Goal: Communication & Community: Answer question/provide support

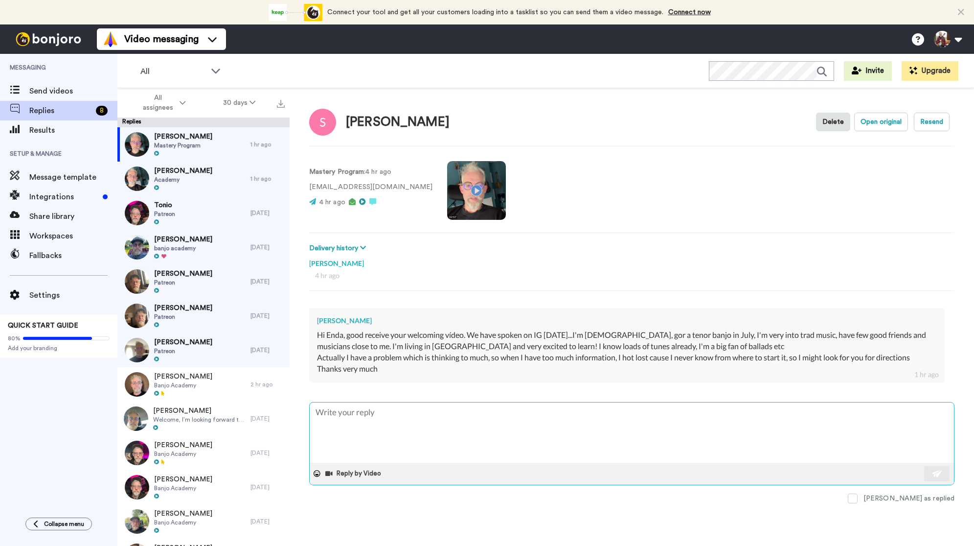
type textarea "O"
type textarea "x"
type textarea "Ov"
type textarea "x"
type textarea "Ove"
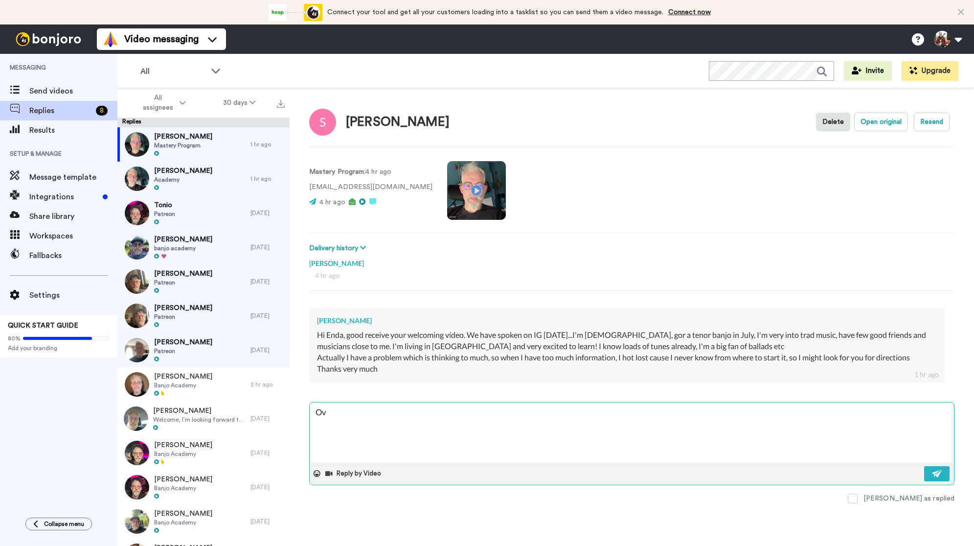
type textarea "x"
type textarea "Over"
type textarea "x"
type textarea "Over"
type textarea "x"
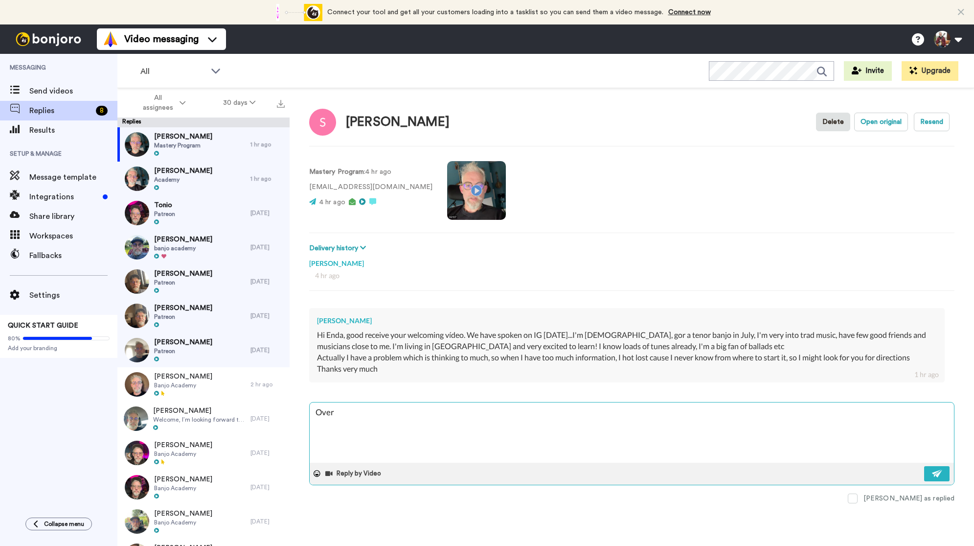
type textarea "Over t"
type textarea "x"
type textarea "Over th"
type textarea "x"
type textarea "Over thi"
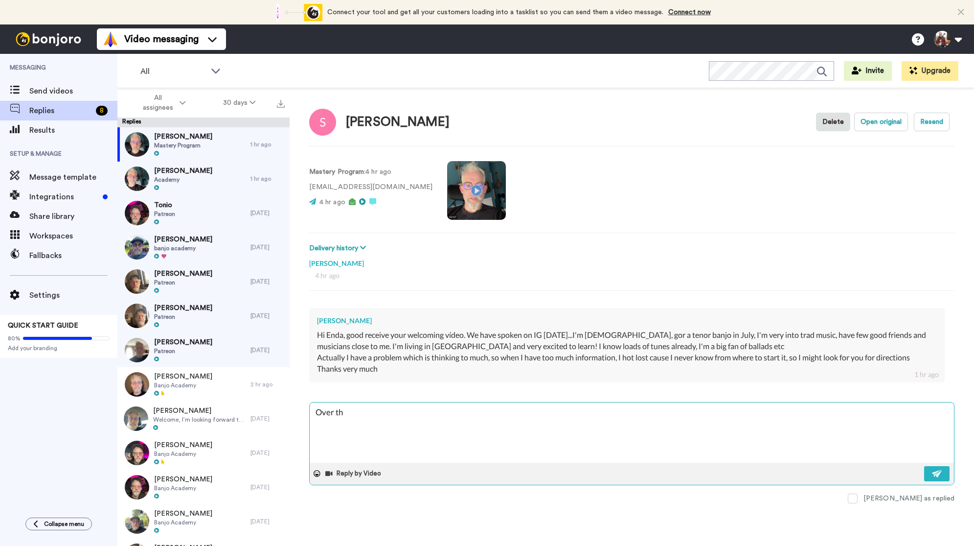
type textarea "x"
type textarea "Over thin"
type textarea "x"
type textarea "Over think"
type textarea "x"
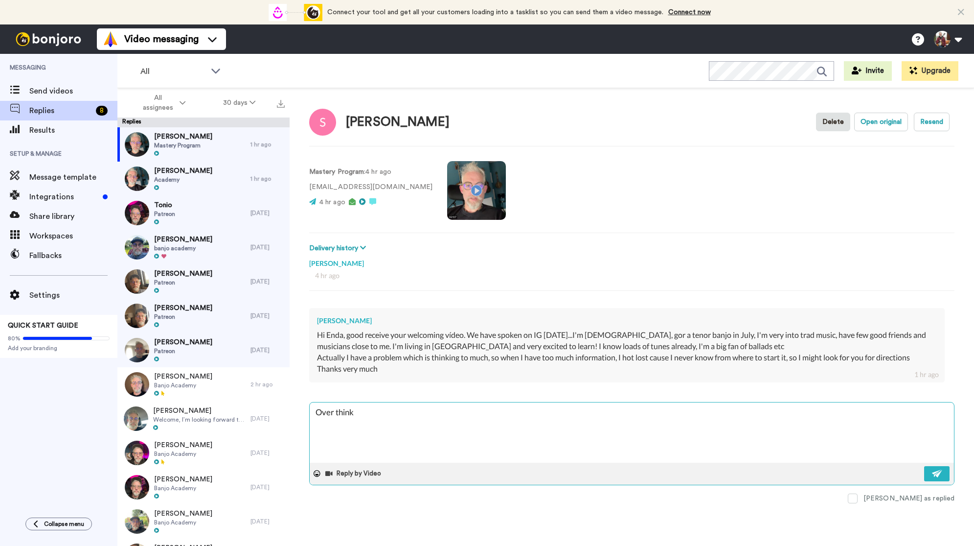
type textarea "Over thinki"
type textarea "x"
type textarea "Over thinkin"
type textarea "x"
type textarea "Over thinking"
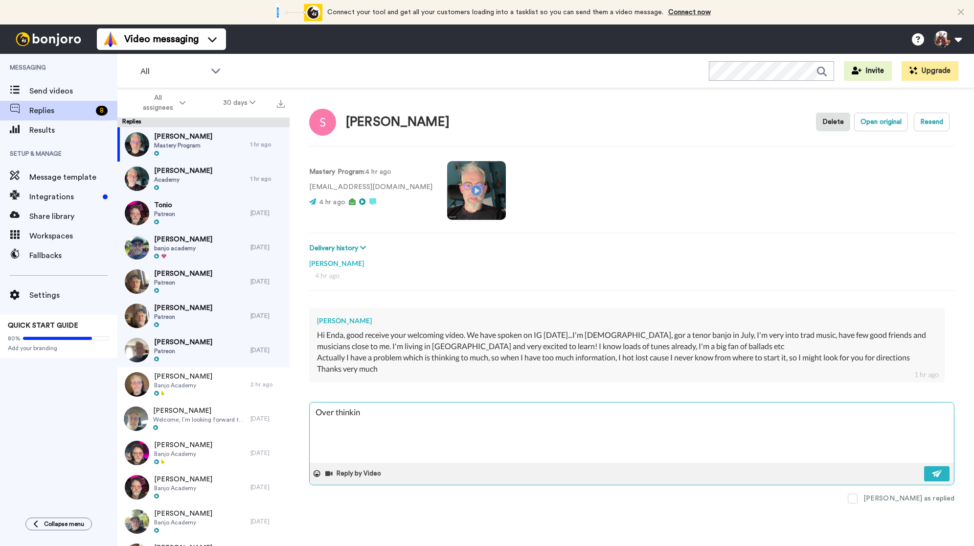
type textarea "x"
type textarea "Over thinking"
type textarea "x"
type textarea "Over thinking i"
type textarea "x"
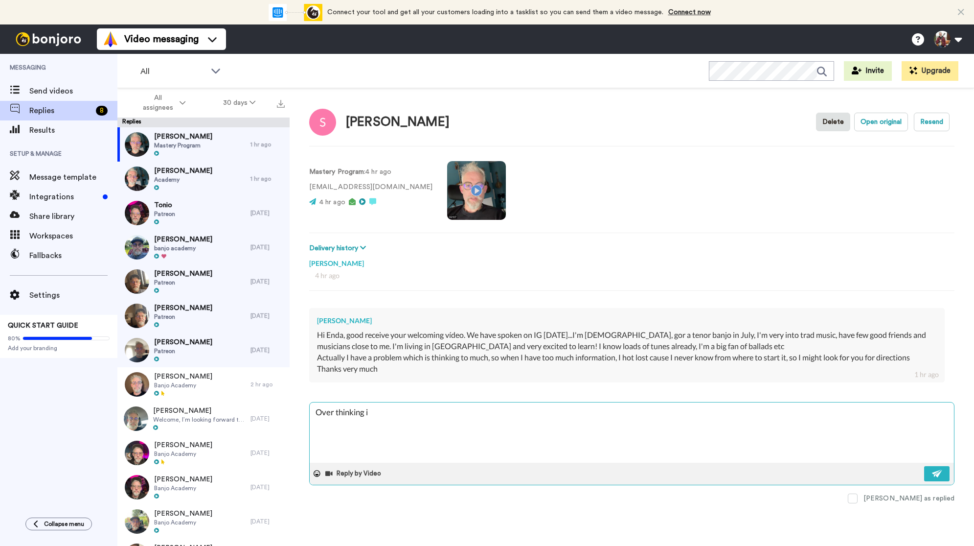
type textarea "Over thinking is"
type textarea "x"
type textarea "Over thinking is"
type textarea "x"
type textarea "Over thinking is a"
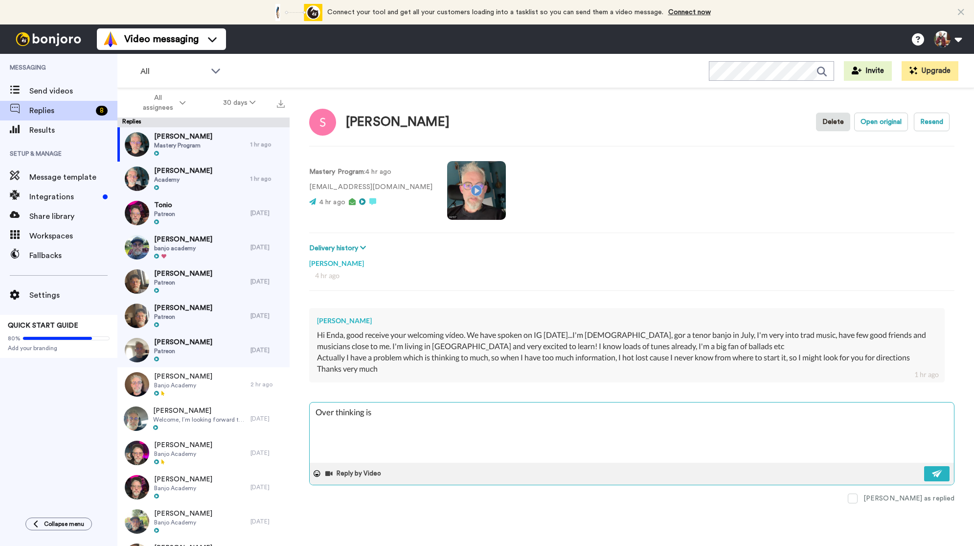
type textarea "x"
type textarea "Over thinking is a"
type textarea "x"
type textarea "Over thinking is a B"
type textarea "x"
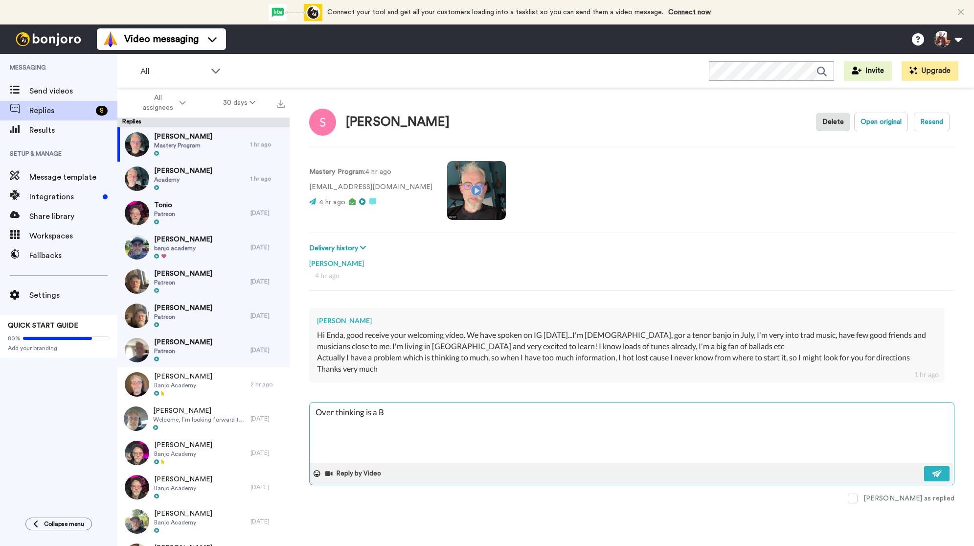
type textarea "Over thinking is a BI"
type textarea "x"
type textarea "Over thinking is a BIG"
type textarea "x"
type textarea "Over thinking is a BIG"
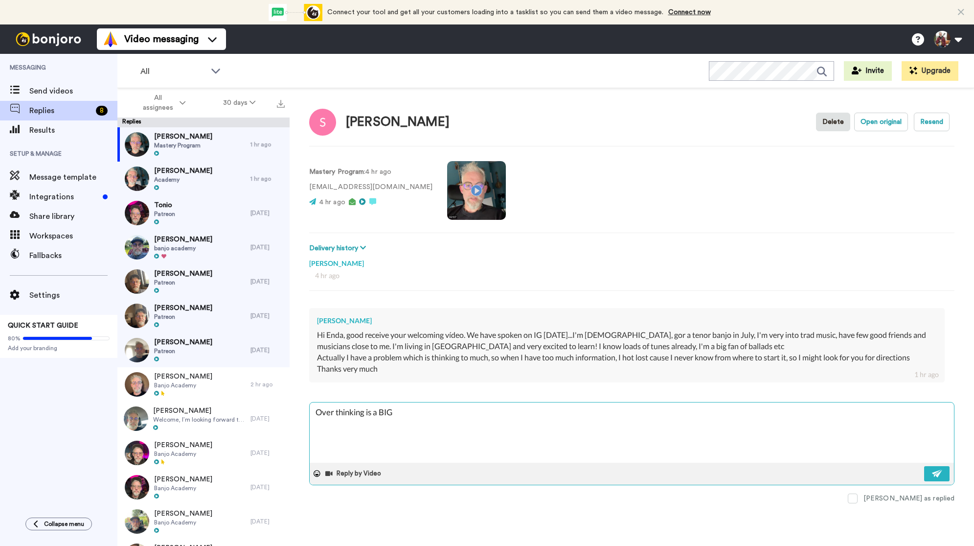
type textarea "x"
type textarea "Over thinking is a BIG po"
type textarea "x"
type textarea "Over thinking is a BIG p"
type textarea "x"
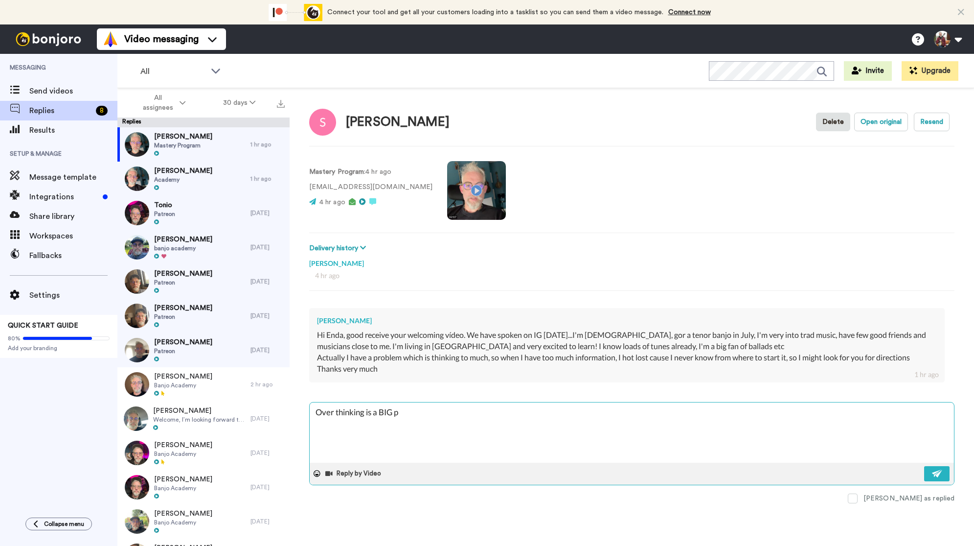
type textarea "Over thinking is a BIG pr"
type textarea "x"
type textarea "Over thinking is a BIG pro"
type textarea "x"
type textarea "Over thinking is a BIG prob"
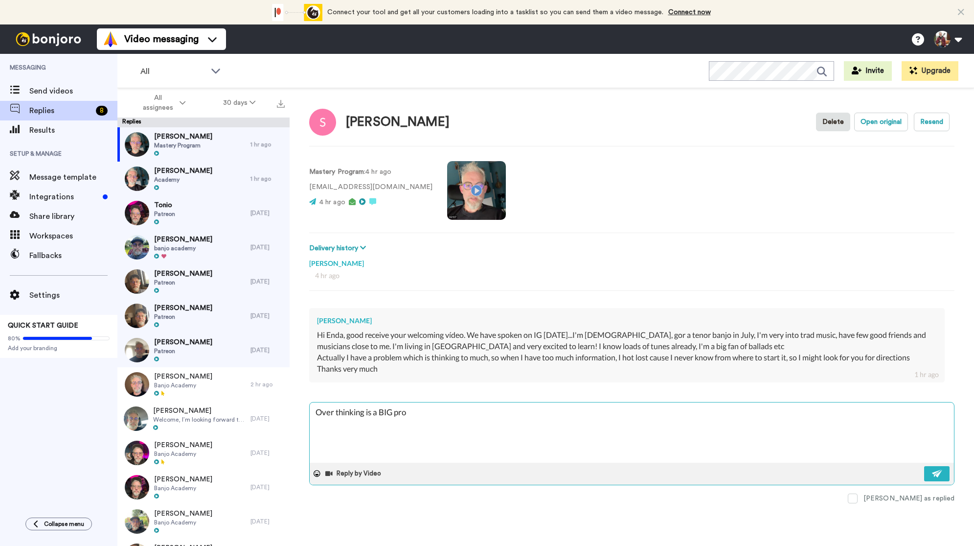
type textarea "x"
type textarea "Over thinking is a BIG probl"
type textarea "x"
type textarea "Over thinking is a BIG proble"
type textarea "x"
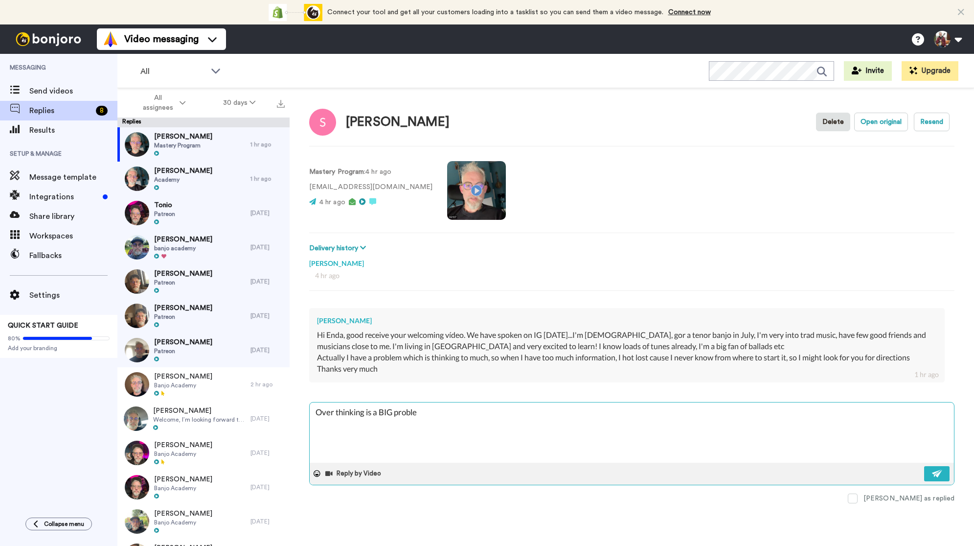
type textarea "Over thinking is a BIG problem"
type textarea "x"
type textarea "Over thinking is a BIG problem"
type textarea "x"
type textarea "Over thinking is a BIG problem f"
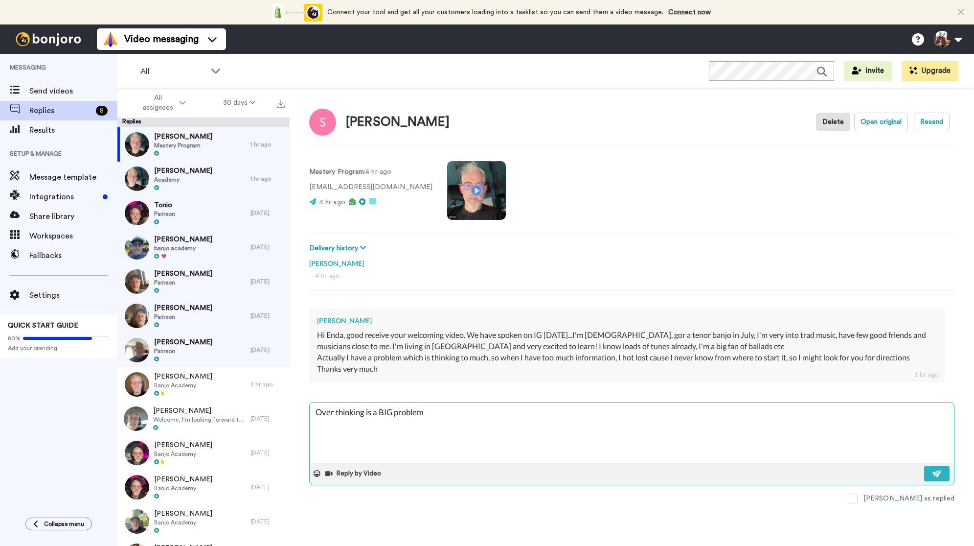
type textarea "x"
type textarea "Over thinking is a BIG problem fo"
type textarea "x"
type textarea "Over thinking is a BIG problem for"
type textarea "x"
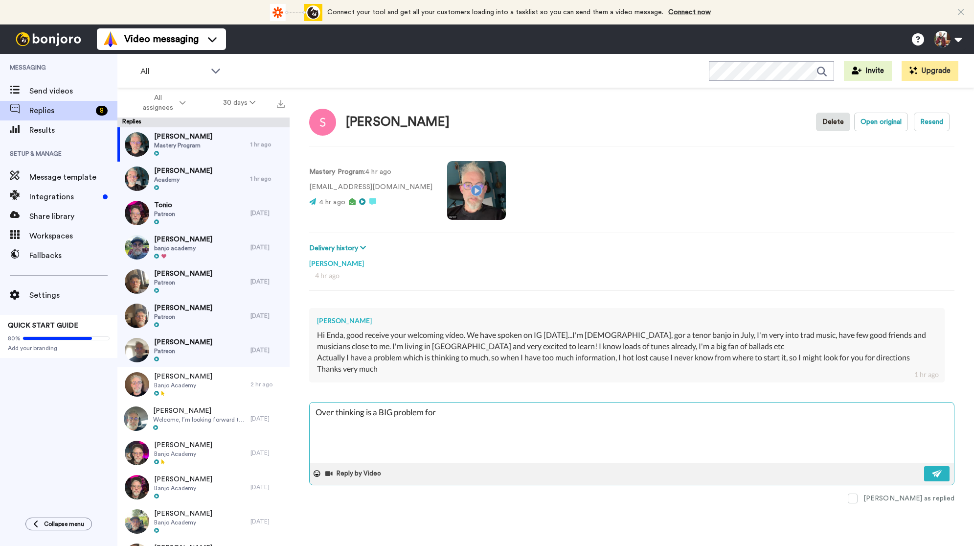
type textarea "Over thinking is a BIG problem for"
type textarea "x"
type textarea "Over thinking is a BIG problem for m"
type textarea "x"
type textarea "Over thinking is a BIG problem for me"
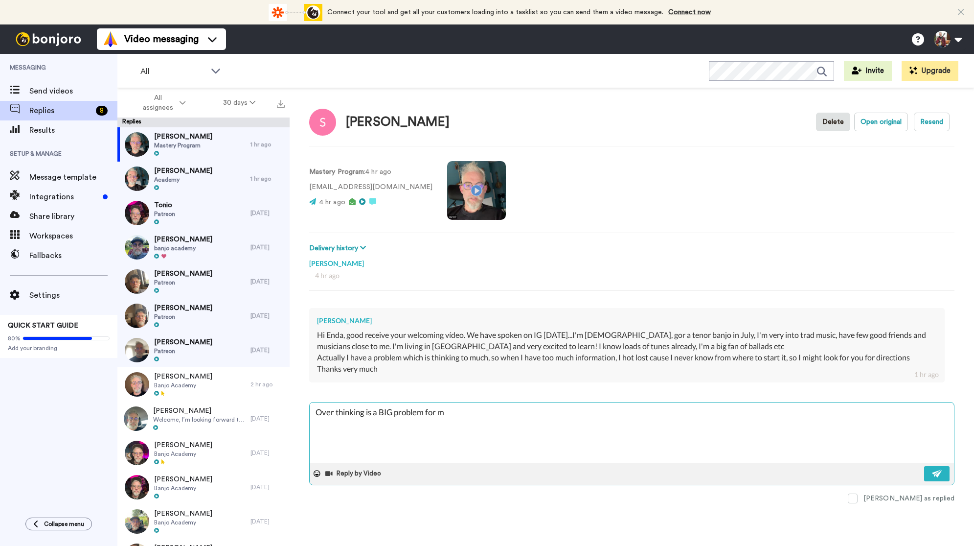
type textarea "x"
type textarea "Over thinking is a BIG problem for me"
type textarea "x"
type textarea "Over thinking is a BIG problem for me t"
type textarea "x"
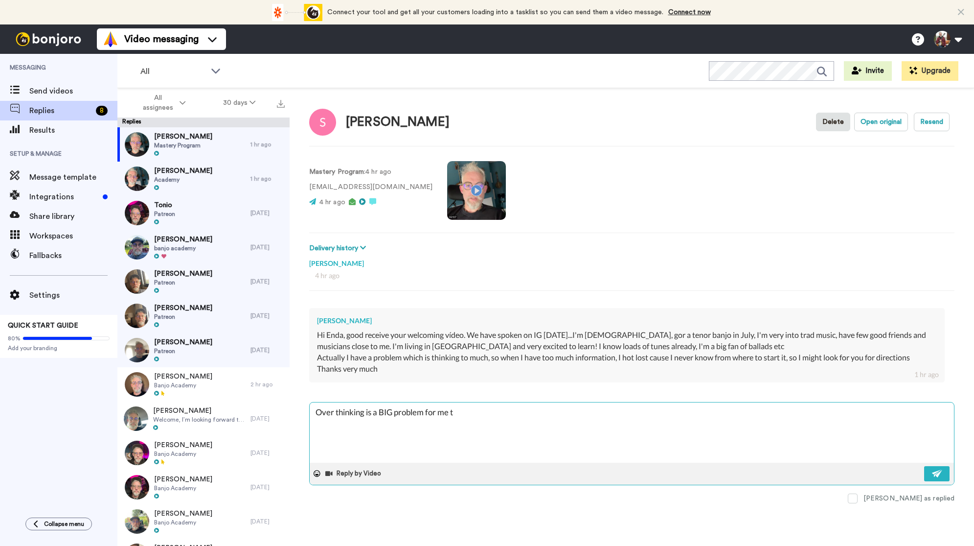
type textarea "Over thinking is a BIG problem for me to"
type textarea "x"
type textarea "Over thinking is a BIG problem for me too"
type textarea "x"
type textarea "Over thinking is a BIG problem for me too"
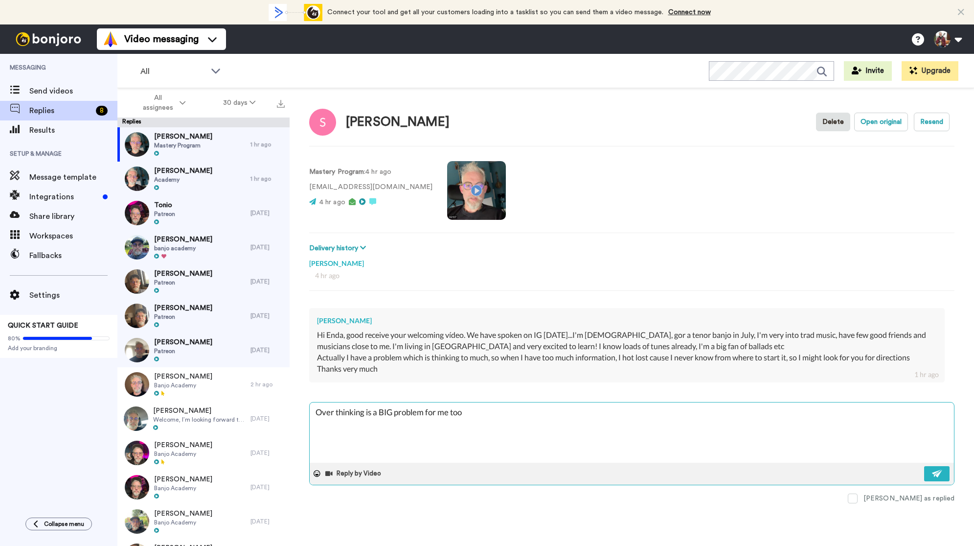
type textarea "x"
type textarea "Over thinking is a BIG problem for me too"
type textarea "x"
type textarea "Over thinking is a BIG problem for me too!"
type textarea "x"
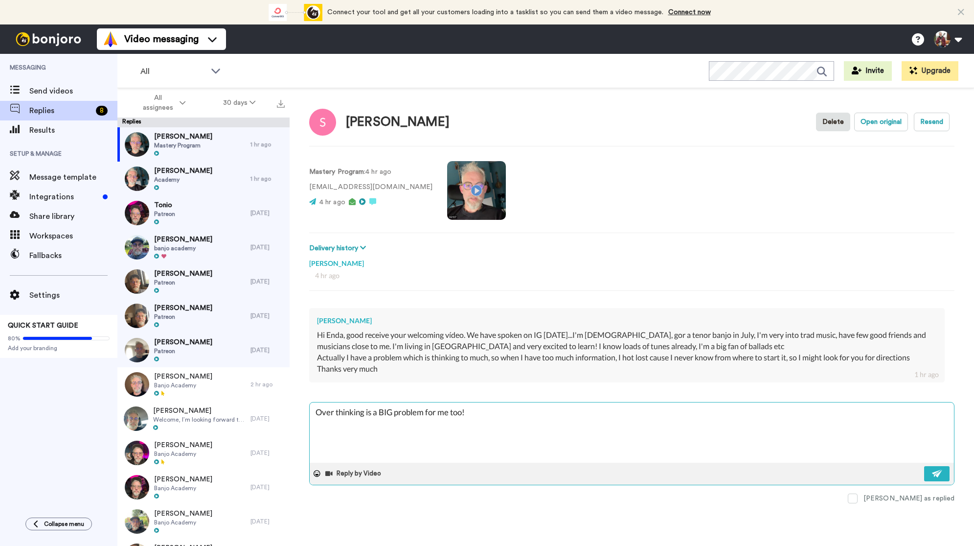
type textarea "Over thinking is a BIG problem for me too!"
type textarea "x"
type textarea "Over thinking is a BIG problem for me too! A"
type textarea "x"
type textarea "Over thinking is a BIG problem for me too! AD"
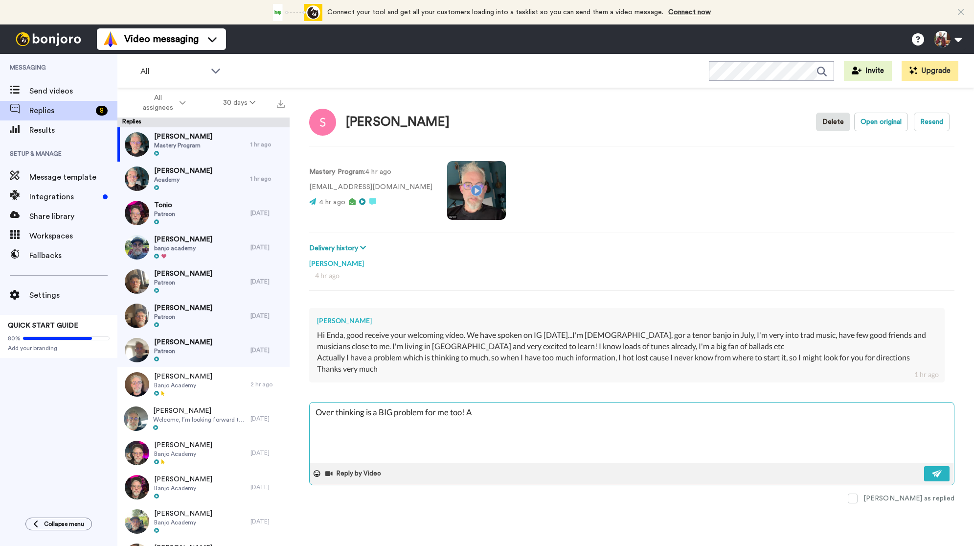
type textarea "x"
type textarea "Over thinking is a BIG problem for me too! ADH"
type textarea "x"
type textarea "Over thinking is a BIG problem for me too! [MEDICAL_DATA]"
type textarea "x"
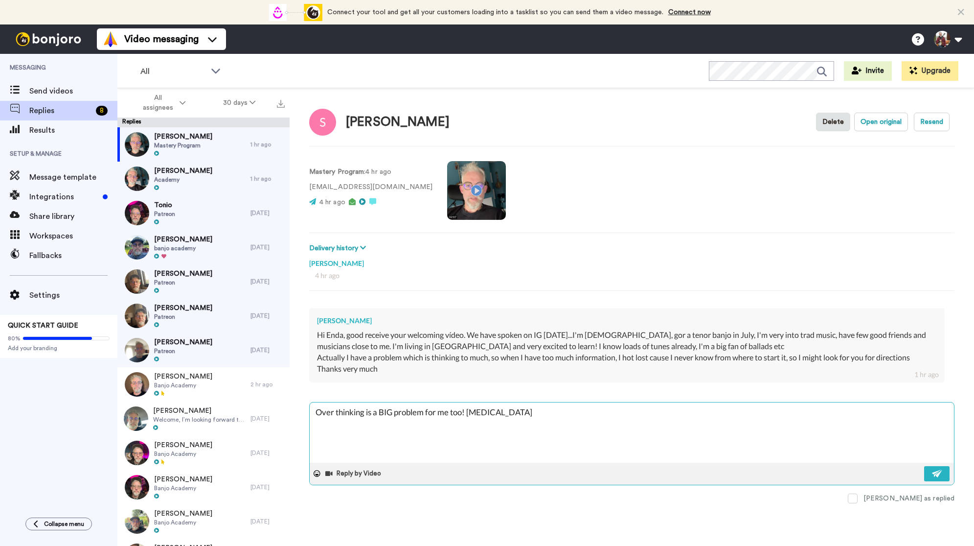
type textarea "Over thinking is a BIG problem for me too! [MEDICAL_DATA]"
type textarea "x"
type textarea "Over thinking is a BIG problem for me too! [MEDICAL_DATA] a"
type textarea "x"
type textarea "Over thinking is a BIG problem for me too! [MEDICAL_DATA] an"
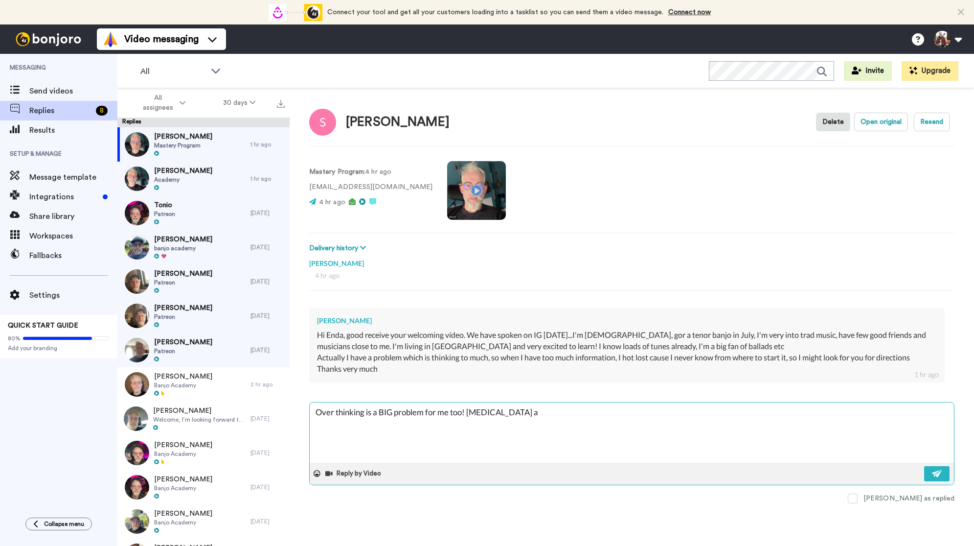
type textarea "x"
type textarea "Over thinking is a BIG problem for me too! [MEDICAL_DATA] and"
type textarea "x"
type textarea "Over thinking is a BIG problem for me too! [MEDICAL_DATA] and"
type textarea "x"
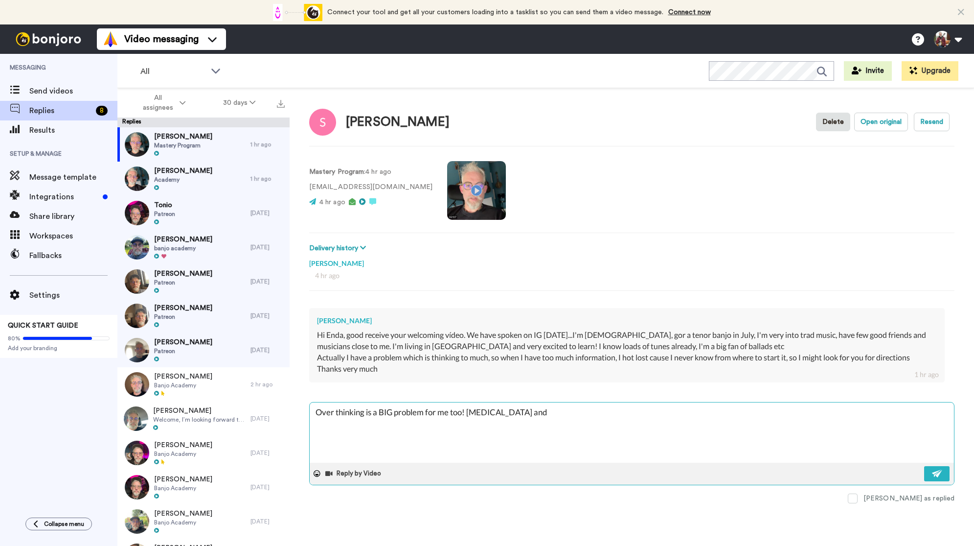
type textarea "Over thinking is a BIG problem for me too! [MEDICAL_DATA] and c"
type textarea "x"
type textarea "Over thinking is a BIG problem for me too! [MEDICAL_DATA] and co"
type textarea "x"
type textarea "Over thinking is a BIG problem for me too! [MEDICAL_DATA] and cof"
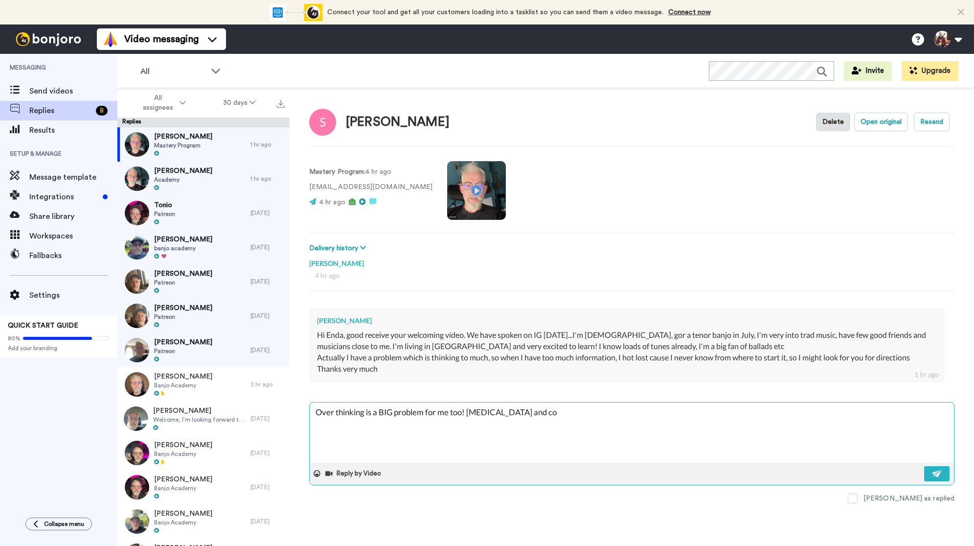
type textarea "x"
type textarea "Over thinking is a BIG problem for me too! [MEDICAL_DATA] and coff"
type textarea "x"
type textarea "Over thinking is a BIG problem for me too! [MEDICAL_DATA] and coffe"
type textarea "x"
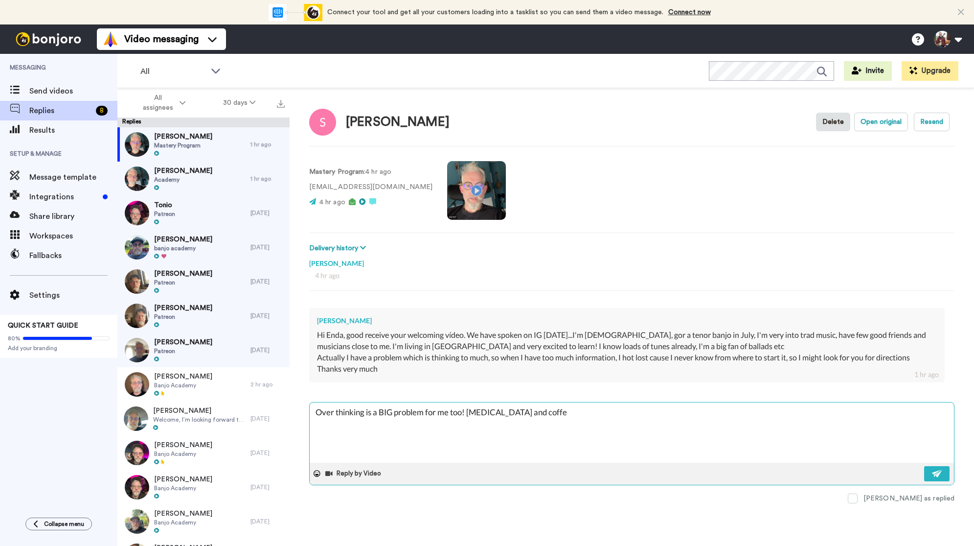
type textarea "Over thinking is a BIG problem for me too! [MEDICAL_DATA] and coffee"
type textarea "x"
type textarea "Over thinking is a BIG problem for me too! [MEDICAL_DATA] and coffee"
type textarea "x"
type textarea "Over thinking is a BIG problem for me too! [MEDICAL_DATA] and coffee a"
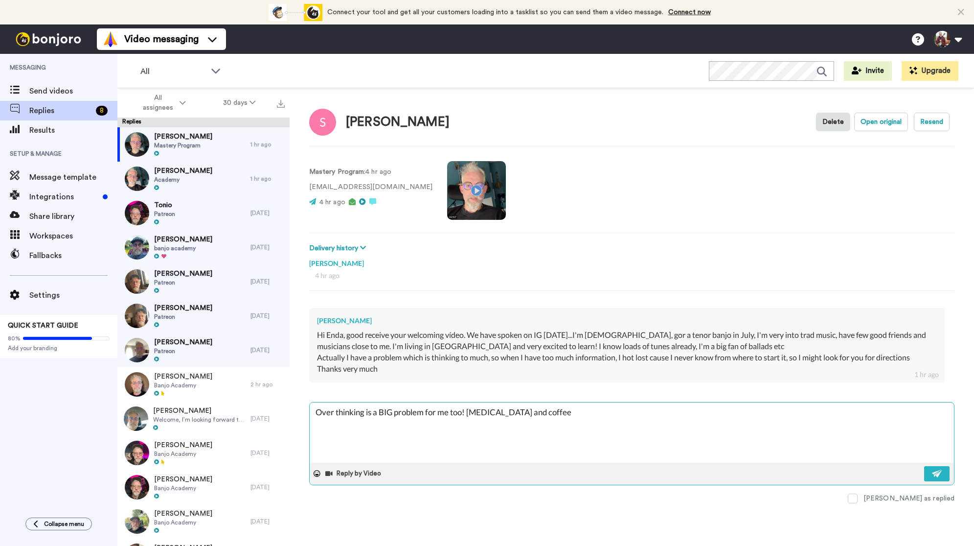
type textarea "x"
type textarea "Over thinking is a BIG problem for me too! [MEDICAL_DATA] and coffee ar"
type textarea "x"
type textarea "Over thinking is a BIG problem for me too! [MEDICAL_DATA] and coffee are"
type textarea "x"
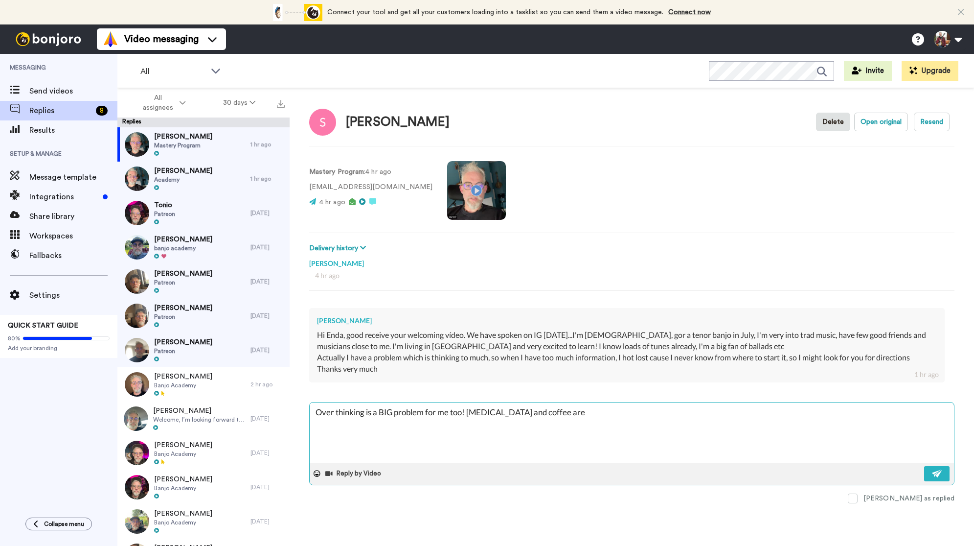
type textarea "Over thinking is a BIG problem for me too! [MEDICAL_DATA] and coffee are"
type textarea "x"
type textarea "Over thinking is a BIG problem for me too! [MEDICAL_DATA] and coffee are a"
type textarea "x"
type textarea "Over thinking is a BIG problem for me too! [MEDICAL_DATA] and coffee are a"
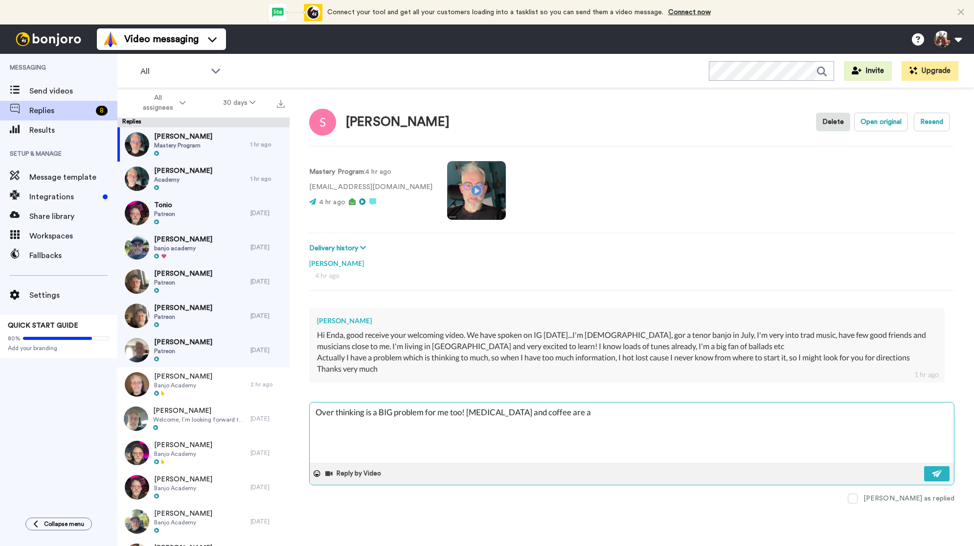
type textarea "x"
type textarea "Over thinking is a BIG problem for me too! [MEDICAL_DATA] and coffee are a b"
type textarea "x"
type textarea "Over thinking is a BIG problem for me too! [MEDICAL_DATA] and coffee are a ba"
type textarea "x"
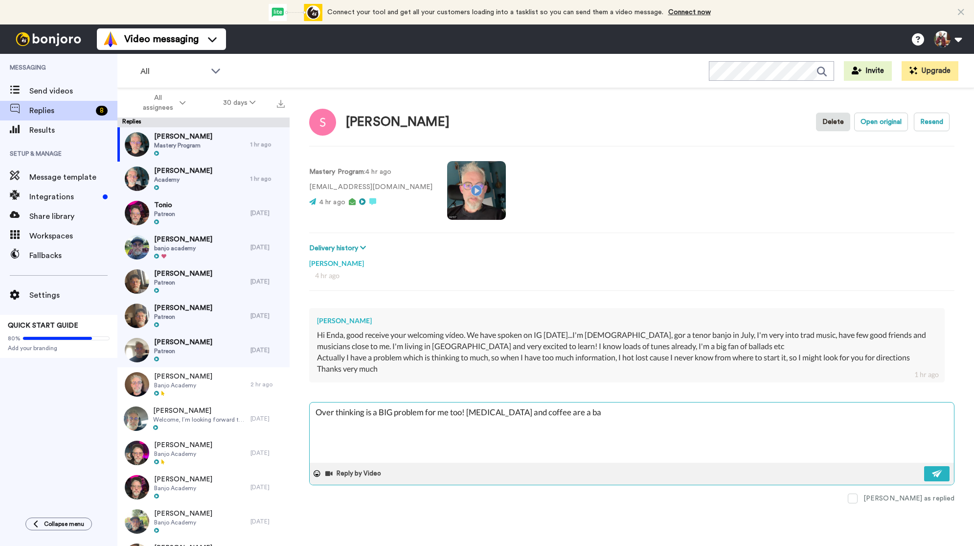
type textarea "Over thinking is a BIG problem for me too! [MEDICAL_DATA] and coffee are a bad"
type textarea "x"
type textarea "Over thinking is a BIG problem for me too! [MEDICAL_DATA] and coffee are a bad"
type textarea "x"
type textarea "Over thinking is a BIG problem for me too! [MEDICAL_DATA] and coffee are a bad c"
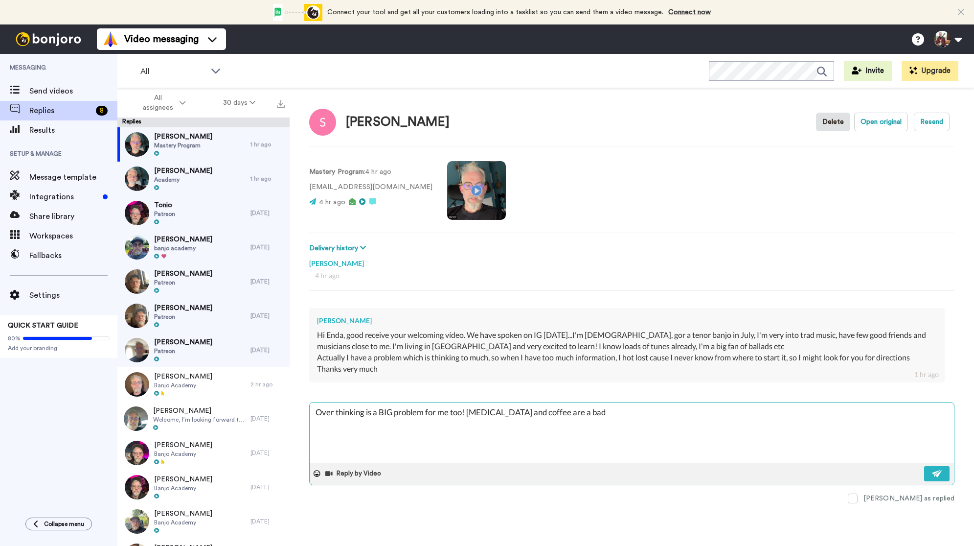
type textarea "x"
type textarea "Over thinking is a BIG problem for me too! [MEDICAL_DATA] and coffee are a bad …"
type textarea "x"
type textarea "Over thinking is a BIG problem for me too! [MEDICAL_DATA] and coffee are a bad …"
type textarea "x"
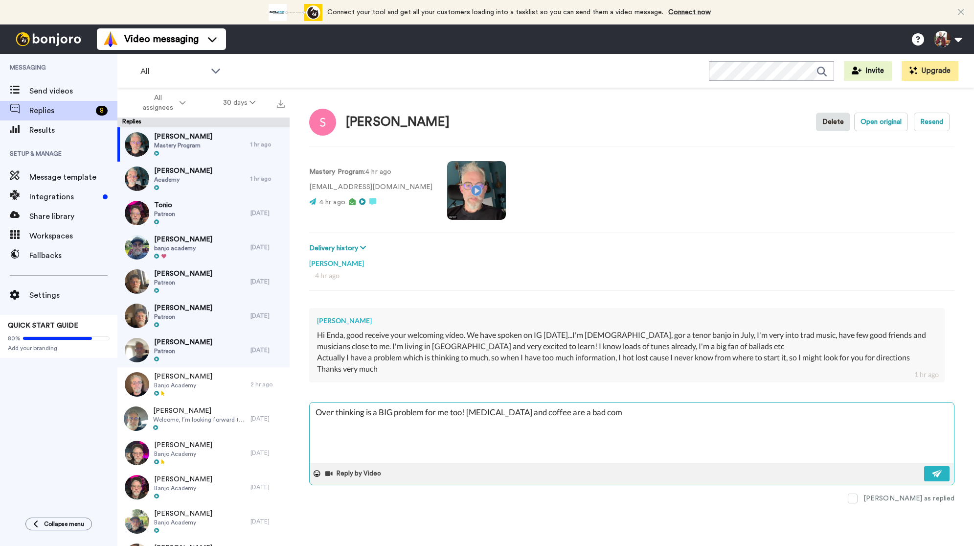
type textarea "Over thinking is a BIG problem for me too! [MEDICAL_DATA] and coffee are a bad …"
type textarea "x"
type textarea "Over thinking is a BIG problem for me too! [MEDICAL_DATA] and coffee are a bad …"
type textarea "x"
type textarea "Over thinking is a BIG problem for me too! [MEDICAL_DATA] and coffee are a bad …"
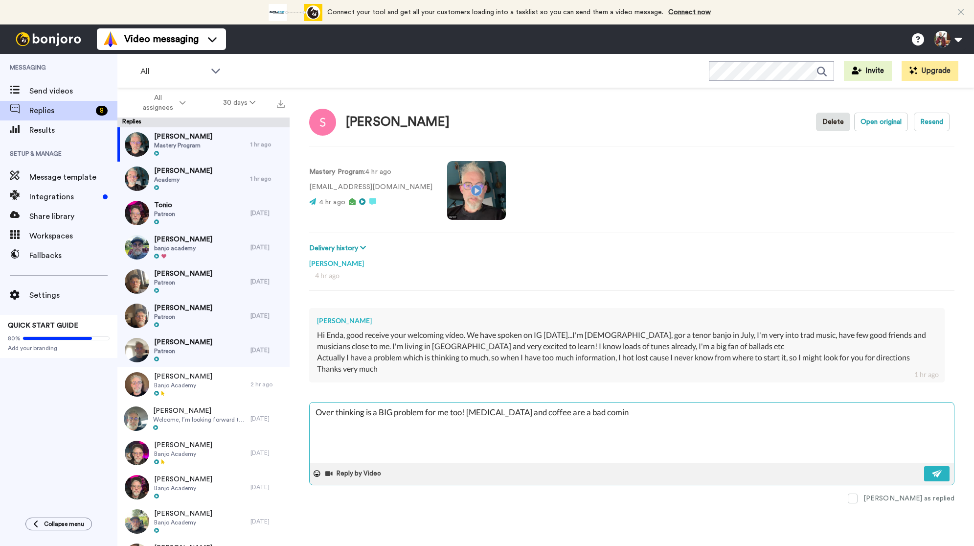
type textarea "x"
type textarea "Over thinking is a BIG problem for me too! [MEDICAL_DATA] and coffee are a bad …"
type textarea "x"
type textarea "Over thinking is a BIG problem for me too! [MEDICAL_DATA] and coffee are a bad …"
type textarea "x"
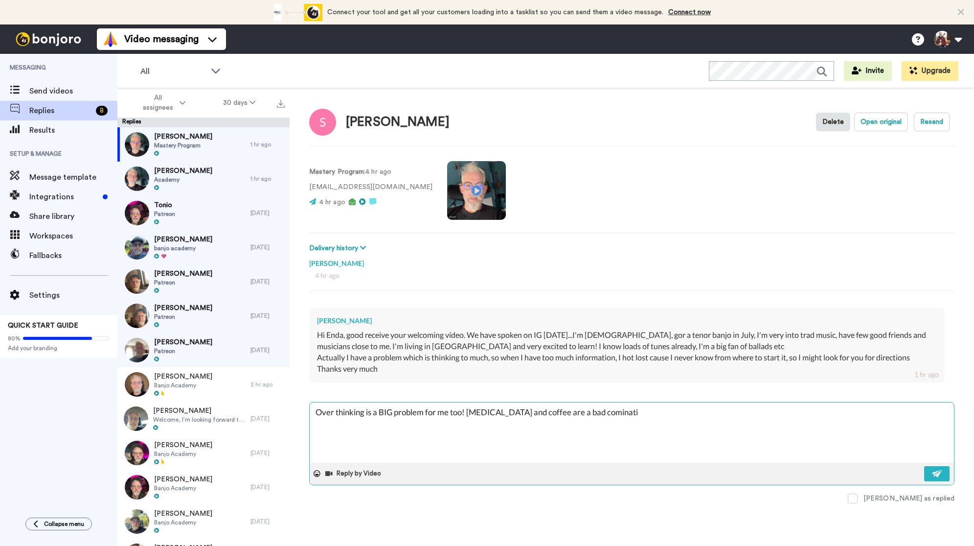
type textarea "Over thinking is a BIG problem for me too! [MEDICAL_DATA] and coffee are a bad …"
type textarea "x"
type textarea "Over thinking is a BIG problem for me too! [MEDICAL_DATA] and coffee are a bad …"
type textarea "x"
type textarea "Over thinking is a BIG problem for me too! [MEDICAL_DATA] and coffee are a bad …"
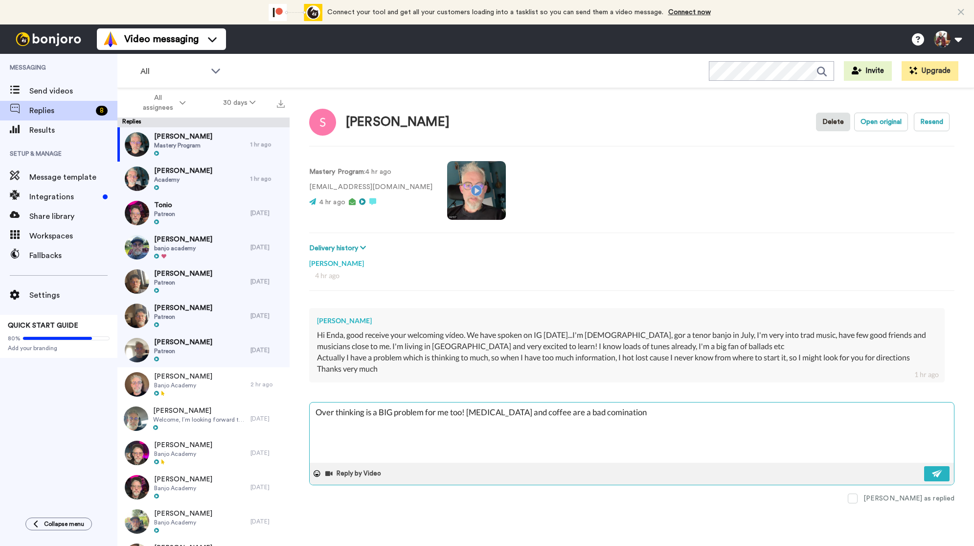
type textarea "x"
type textarea "Over thinking is a BIG problem for me too! [MEDICAL_DATA] and coffee are a bad …"
type textarea "x"
type textarea "Over thinking is a BIG problem for me too! [MEDICAL_DATA] and coffee are a bad …"
type textarea "x"
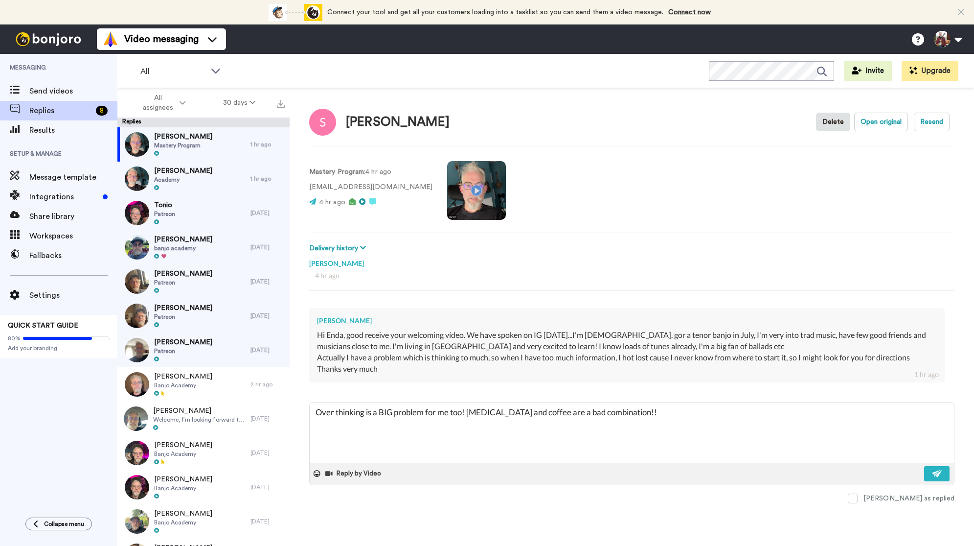
type textarea "Over thinking is a BIG problem for me too! [MEDICAL_DATA] and coffee are a bad …"
type textarea "x"
type textarea "Over thinking is a BIG problem for me too! [MEDICAL_DATA] and coffee are a bad …"
type textarea "x"
type textarea "Over thinking is a BIG problem for me too! [MEDICAL_DATA] and coffee are a bad …"
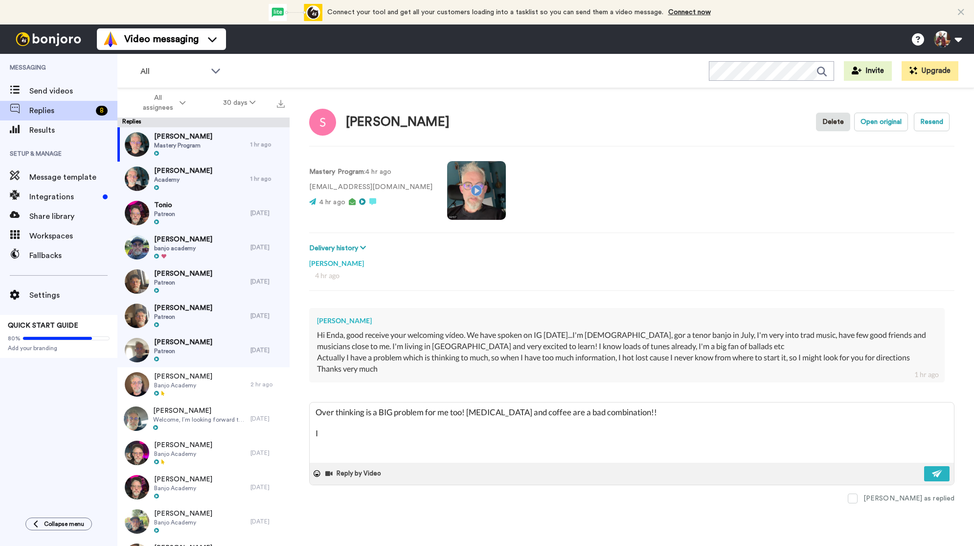
type textarea "x"
type textarea "Over thinking is a BIG problem for me too! [MEDICAL_DATA] and coffee are a bad …"
type textarea "x"
type textarea "Over thinking is a BIG problem for me too! [MEDICAL_DATA] and coffee are a bad …"
type textarea "x"
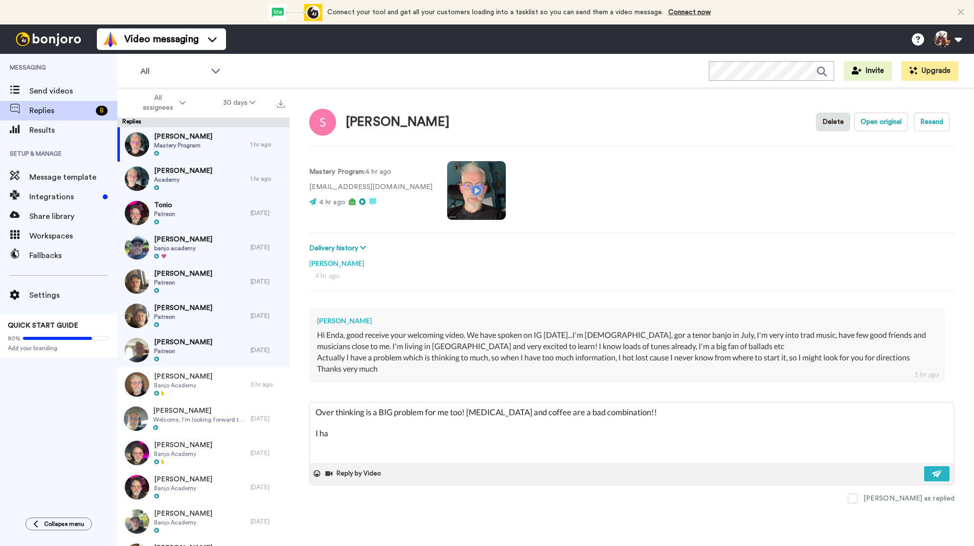
type textarea "Over thinking is a BIG problem for me too! [MEDICAL_DATA] and coffee are a bad …"
type textarea "x"
type textarea "Over thinking is a BIG problem for me too! [MEDICAL_DATA] and coffee are a bad …"
type textarea "x"
type textarea "Over thinking is a BIG problem for me too! [MEDICAL_DATA] and coffee are a bad …"
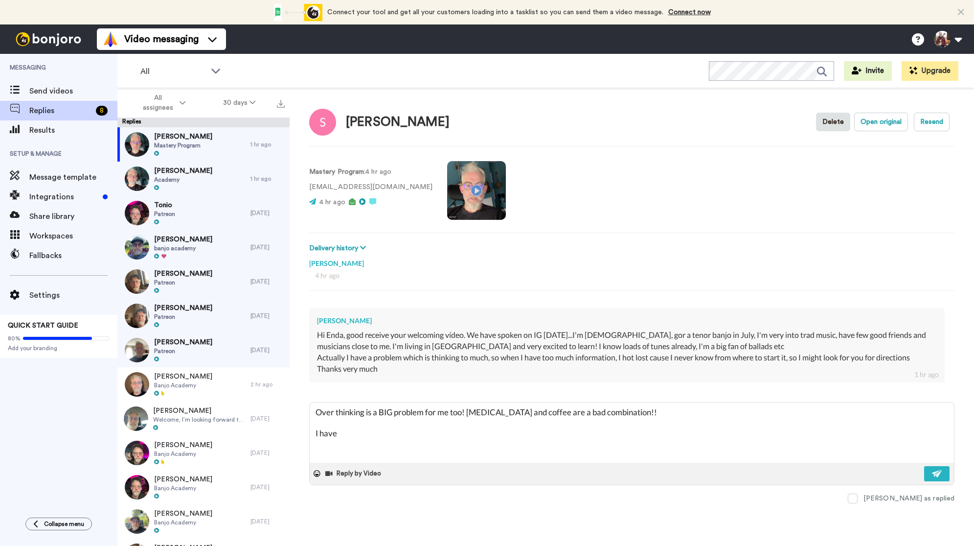
type textarea "x"
type textarea "Over thinking is a BIG problem for me too! [MEDICAL_DATA] and coffee are a bad …"
type textarea "x"
type textarea "Over thinking is a BIG problem for me too! [MEDICAL_DATA] and coffee are a bad …"
type textarea "x"
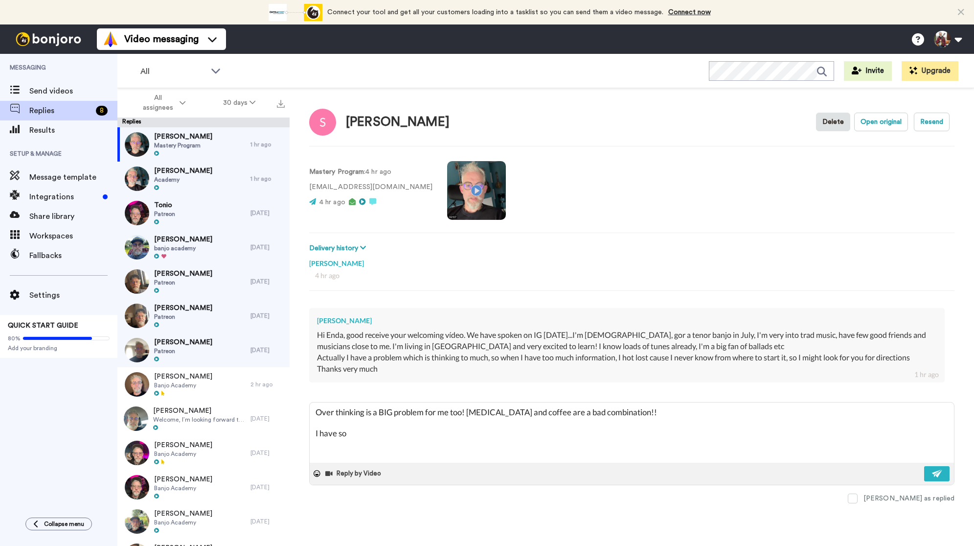
type textarea "Over thinking is a BIG problem for me too! [MEDICAL_DATA] and coffee are a bad …"
type textarea "x"
type textarea "Over thinking is a BIG problem for me too! [MEDICAL_DATA] and coffee are a bad …"
type textarea "x"
type textarea "Over thinking is a BIG problem for me too! [MEDICAL_DATA] and coffee are a bad …"
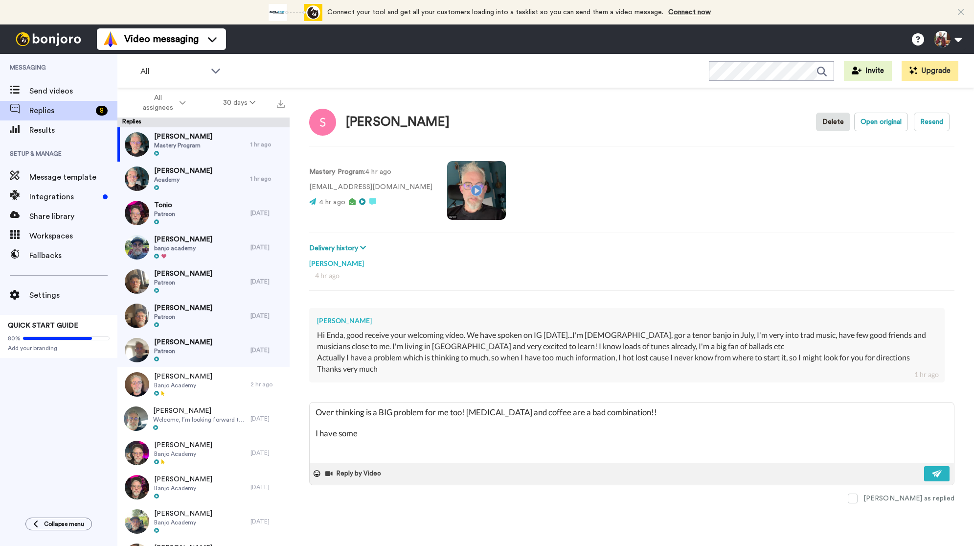
type textarea "x"
type textarea "Over thinking is a BIG problem for me too! [MEDICAL_DATA] and coffee are a bad …"
type textarea "x"
type textarea "Over thinking is a BIG problem for me too! [MEDICAL_DATA] and coffee are a bad …"
type textarea "x"
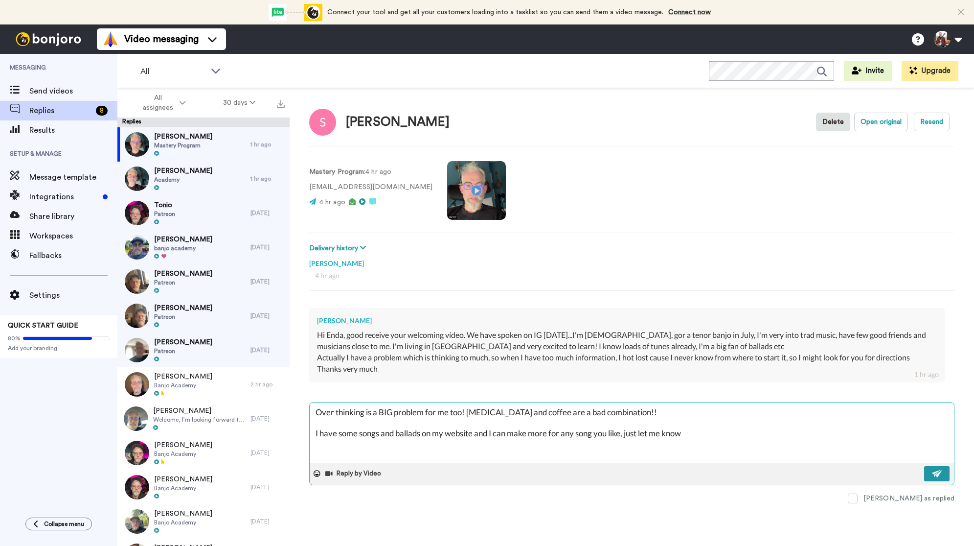
click at [938, 471] on img at bounding box center [937, 473] width 11 height 8
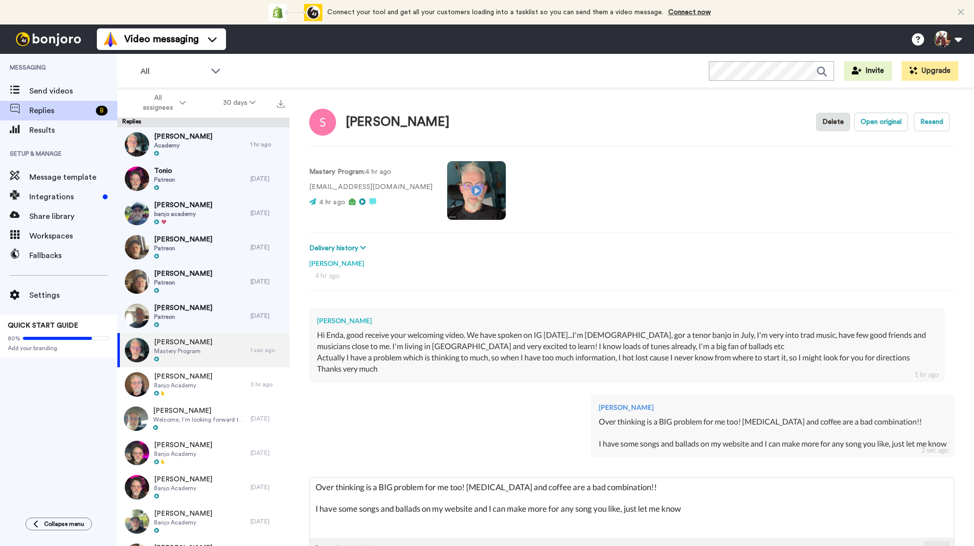
click at [197, 143] on div "Ronan Academy" at bounding box center [183, 144] width 133 height 34
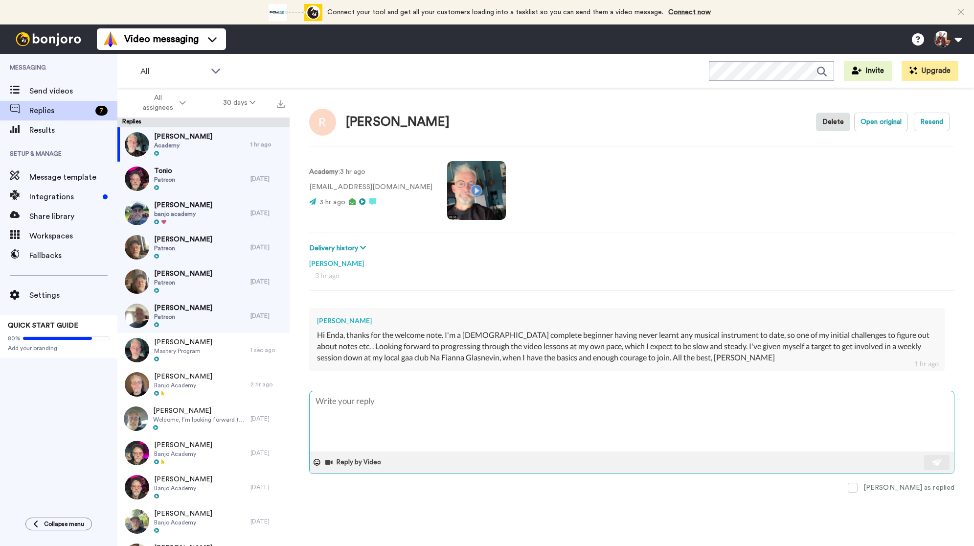
click at [420, 407] on textarea at bounding box center [632, 421] width 644 height 60
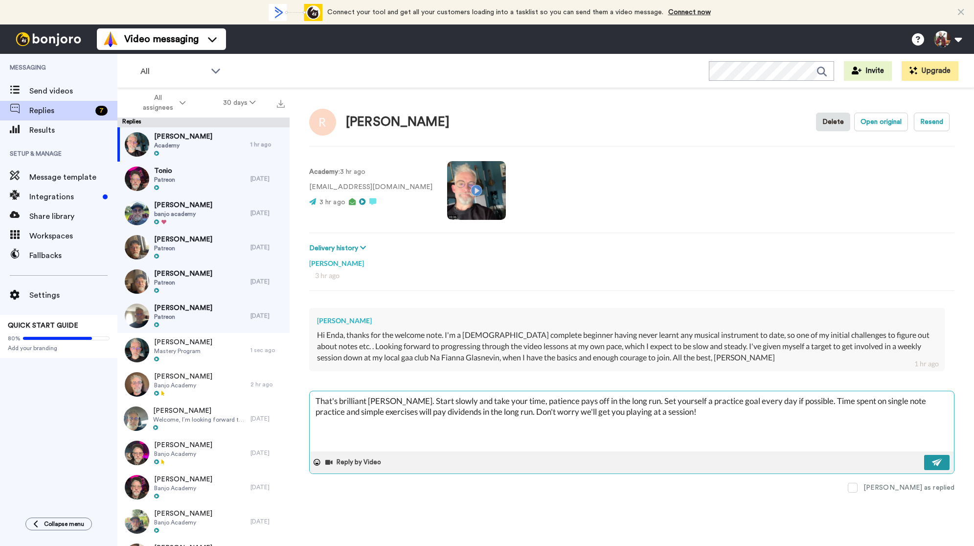
click at [943, 460] on button at bounding box center [936, 462] width 25 height 15
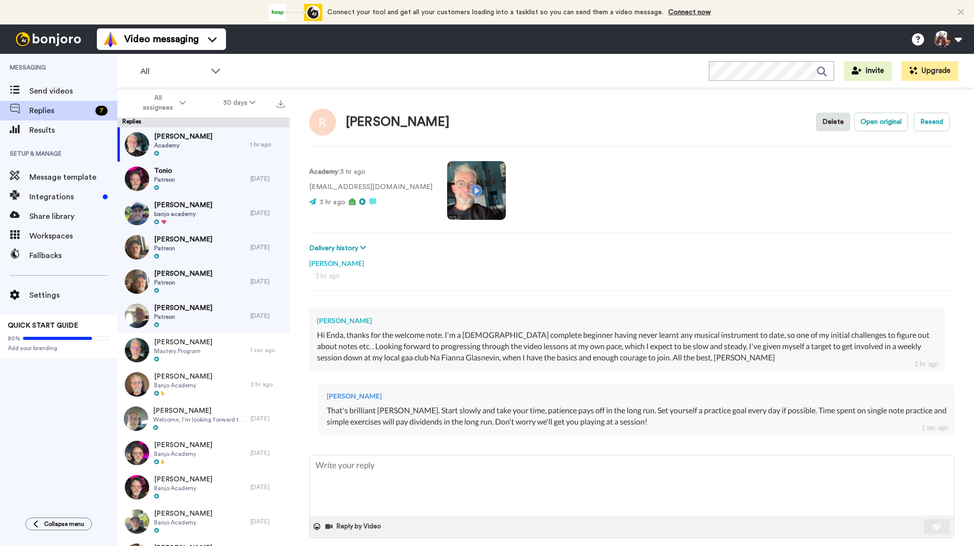
click at [214, 212] on div "[PERSON_NAME] banjo academy" at bounding box center [183, 213] width 133 height 34
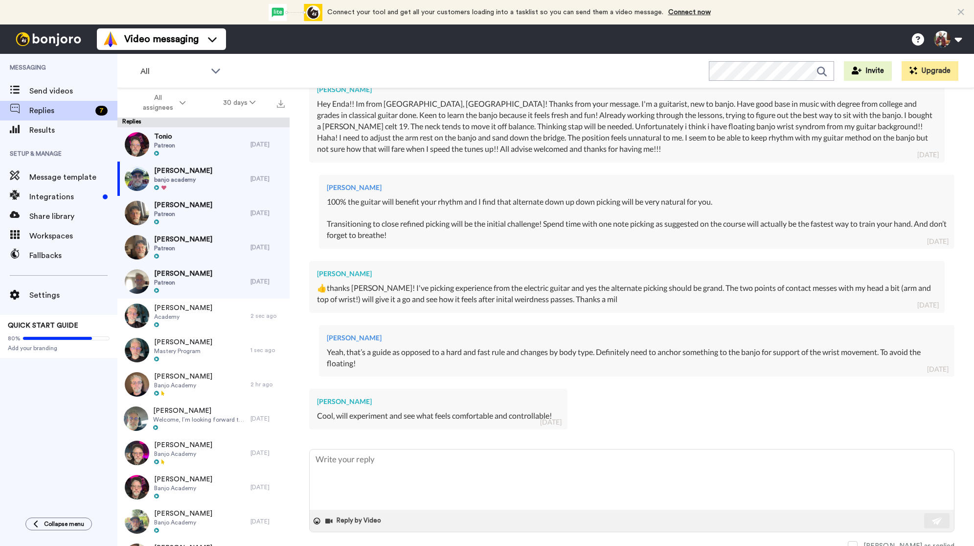
scroll to position [231, 0]
click at [211, 143] on div "[PERSON_NAME]" at bounding box center [183, 144] width 133 height 34
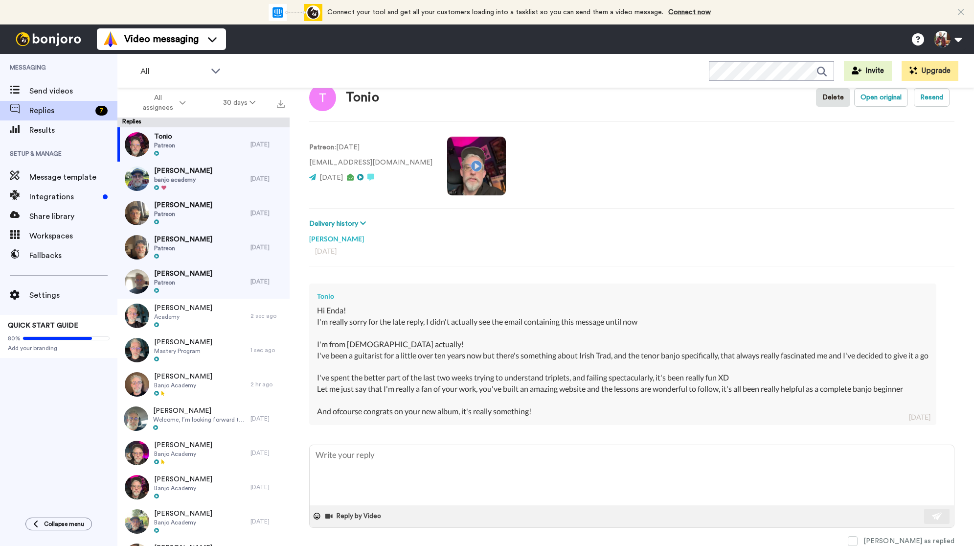
scroll to position [33, 0]
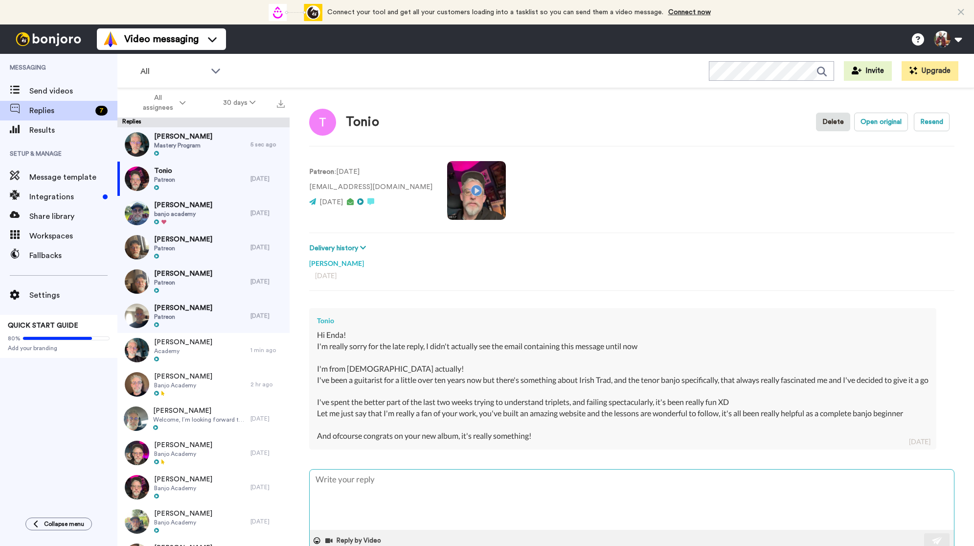
click at [400, 493] on textarea at bounding box center [632, 499] width 644 height 60
type textarea "I"
type textarea "x"
type textarea "I'"
type textarea "x"
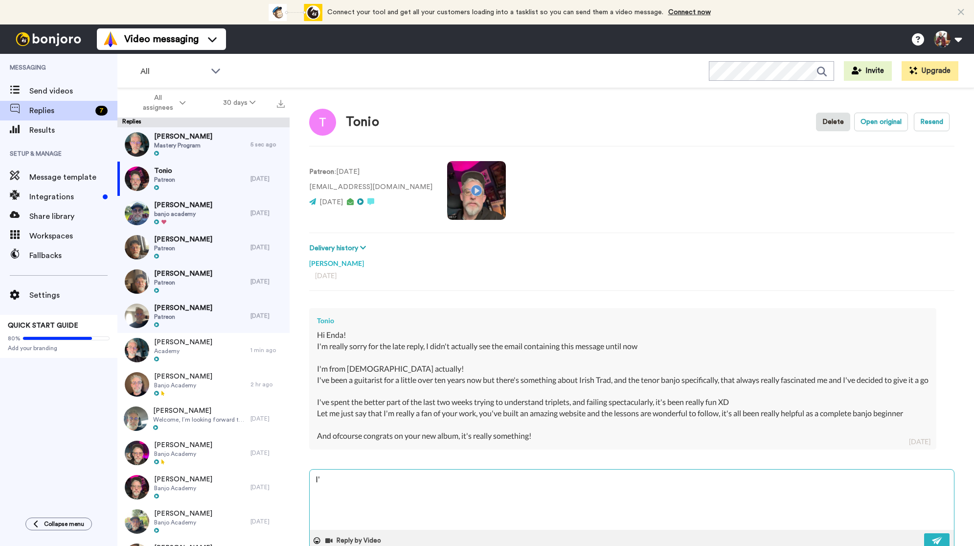
type textarea "I'l"
type textarea "x"
type textarea "I'll"
type textarea "x"
type textarea "I'll"
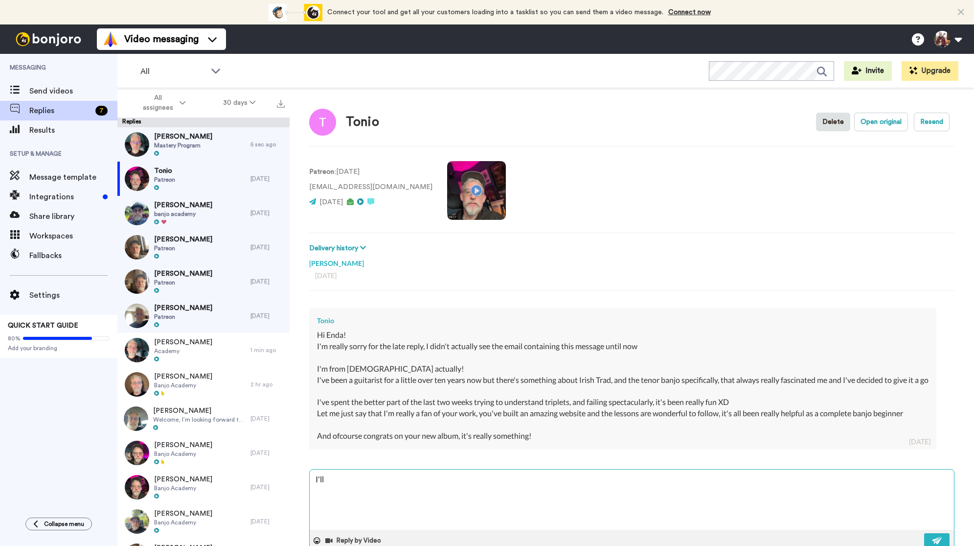
type textarea "x"
type textarea "I'll b"
type textarea "x"
type textarea "I'll be"
type textarea "x"
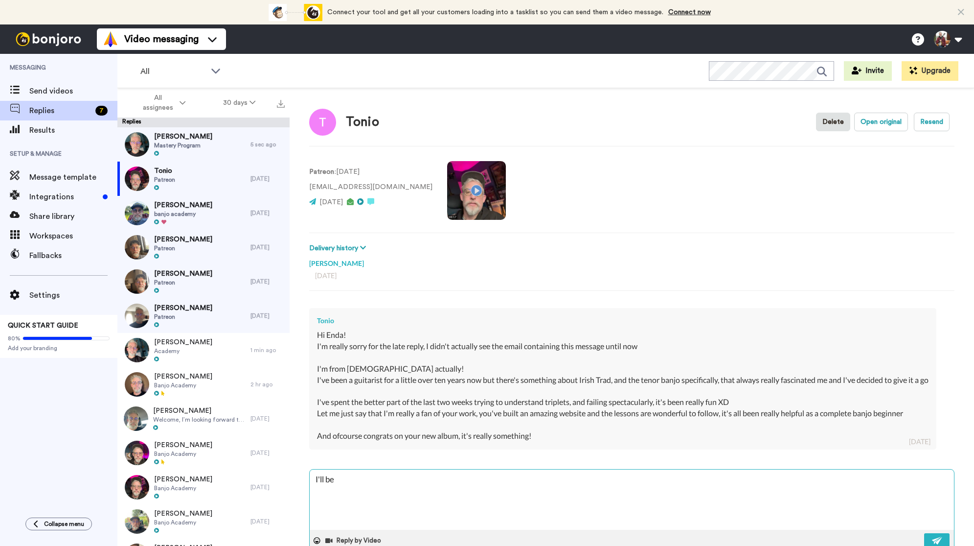
type textarea "I'll be"
type textarea "x"
type textarea "I'll be i"
type textarea "x"
type textarea "I'll be in"
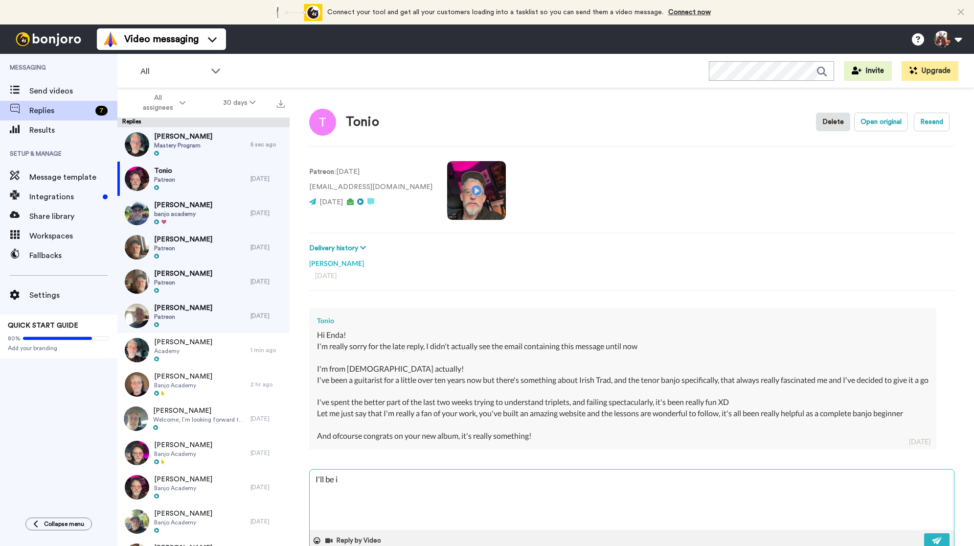
type textarea "x"
type textarea "I'll be in"
type textarea "x"
type textarea "I'll be in I"
type textarea "x"
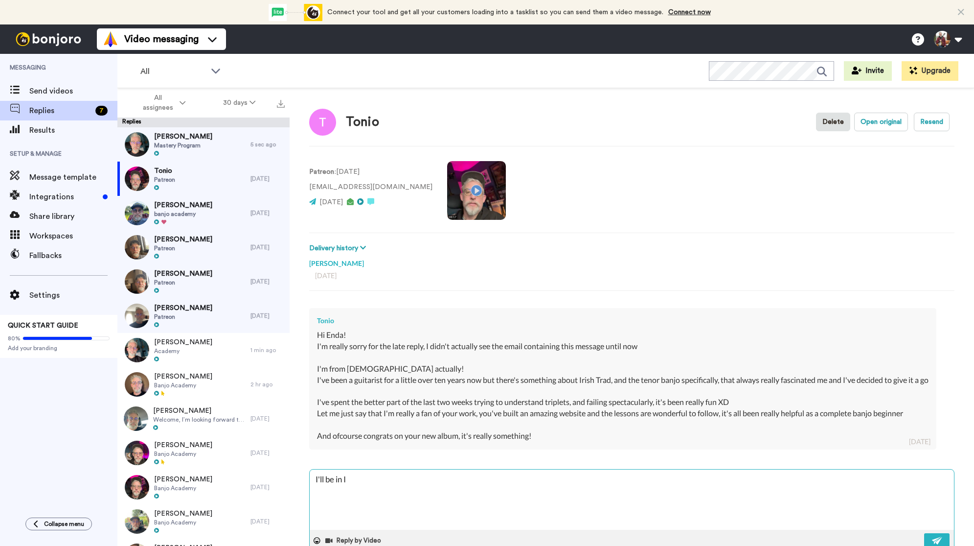
type textarea "I'll be in It"
type textarea "x"
type textarea "I'll be in Ita"
type textarea "x"
type textarea "I'll be in Ital"
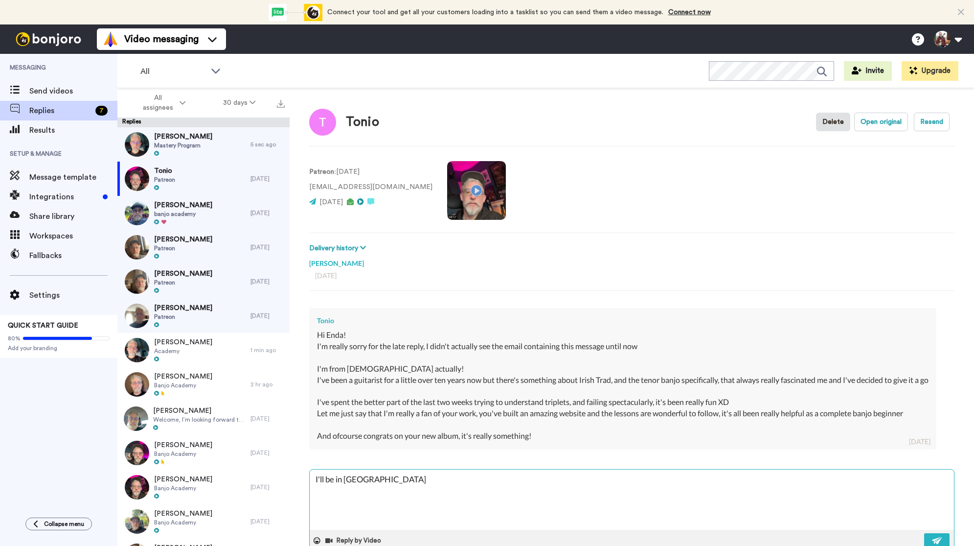
type textarea "x"
type textarea "I'll be in Italy"
type textarea "x"
type textarea "I'll be in Italy"
type textarea "x"
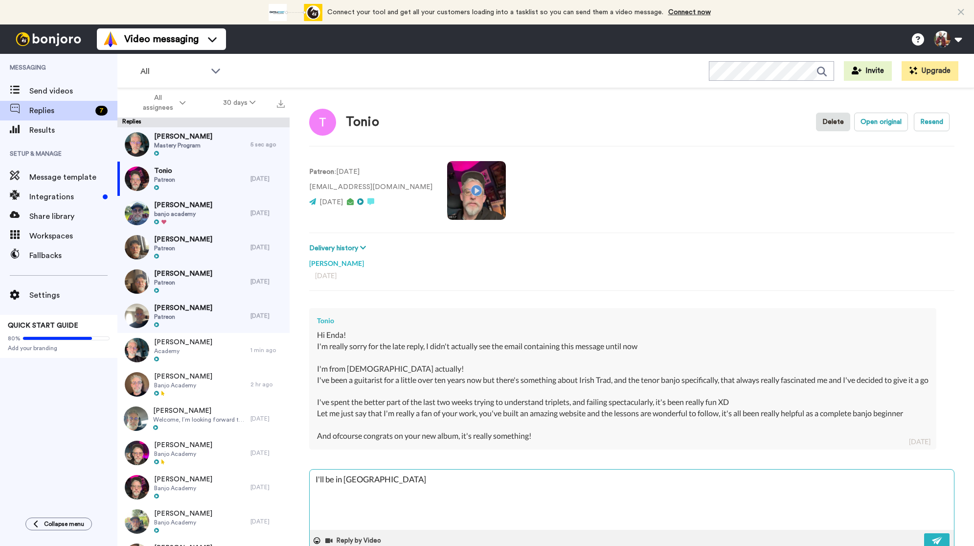
type textarea "I'll be in Italy i"
type textarea "x"
type textarea "I'll be in Italy in"
type textarea "x"
type textarea "I'll be in Italy in"
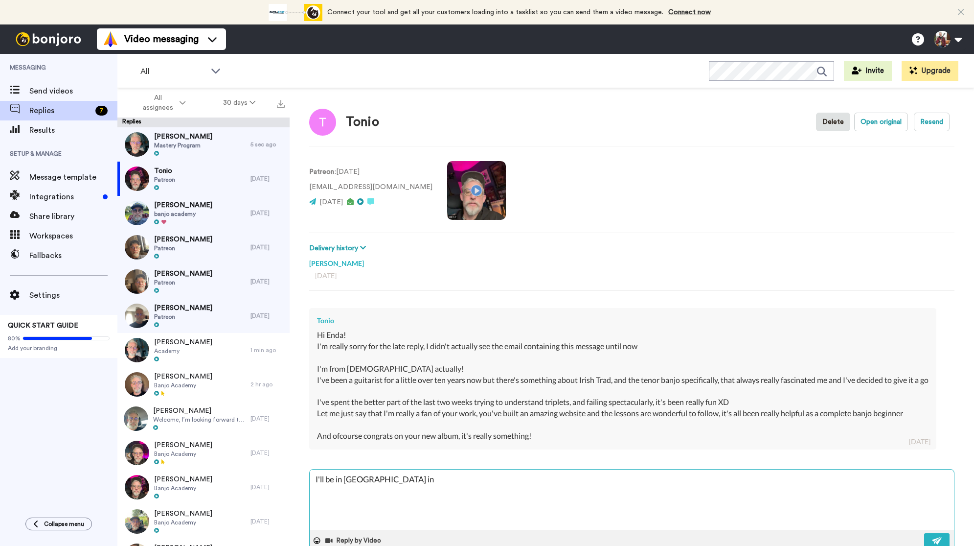
type textarea "x"
type textarea "I'll be in Italy in 2"
type textarea "x"
type textarea "I'll be in Italy in 2"
type textarea "x"
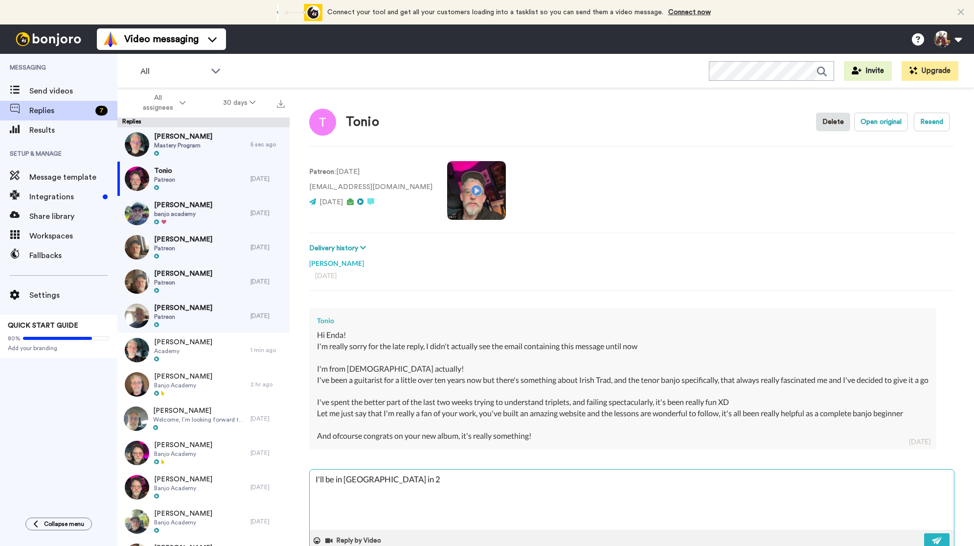
type textarea "I'll be in Italy in 2 w"
type textarea "x"
type textarea "I'll be in Italy in 2 we"
type textarea "x"
type textarea "I'll be in Italy in 2 wee"
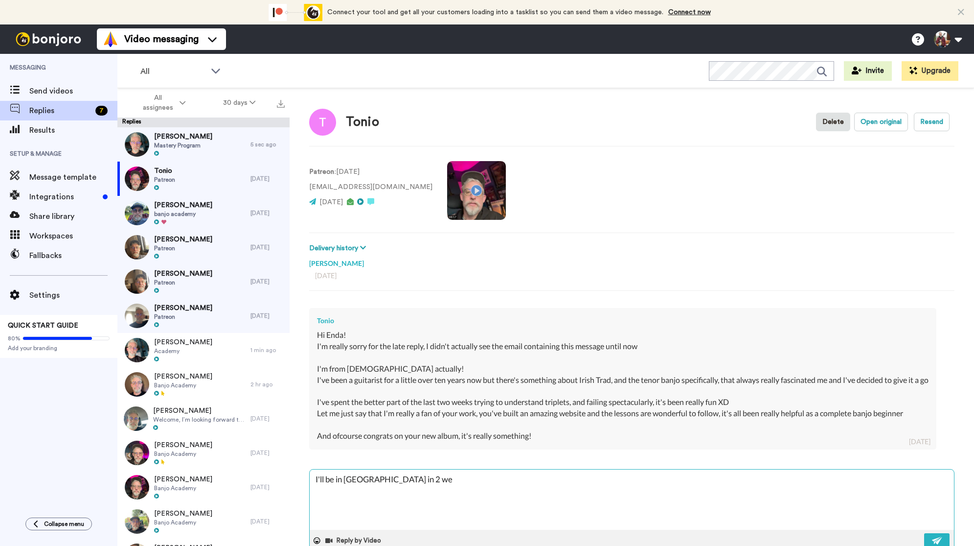
type textarea "x"
type textarea "I'll be in Italy in 2 week"
type textarea "x"
type textarea "I'll be in Italy in 2 weeks"
type textarea "x"
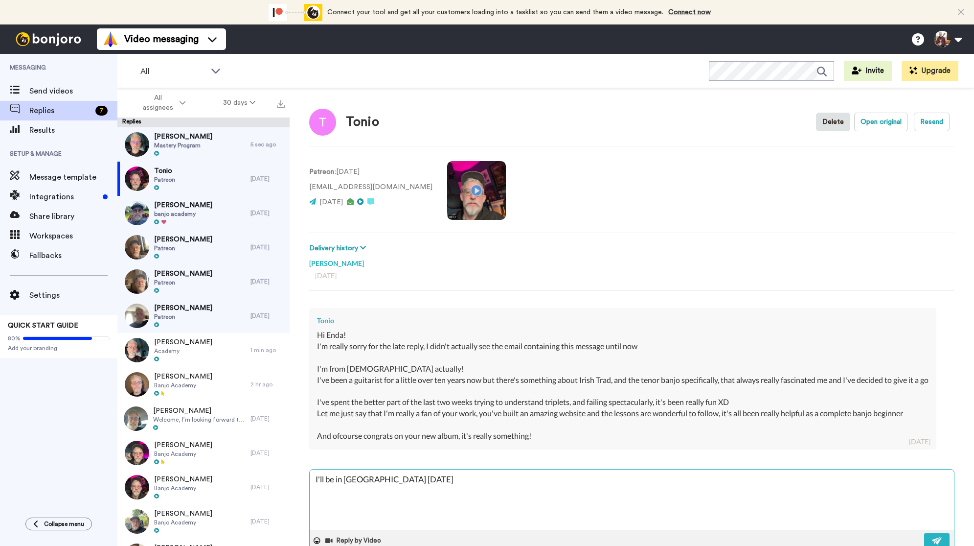
type textarea "I'll be in Italy in 2 weeks"
type textarea "x"
type textarea "I'll be in Italy in 2 weeks t"
type textarea "x"
type textarea "I'll be in Italy in 2 weeks ti"
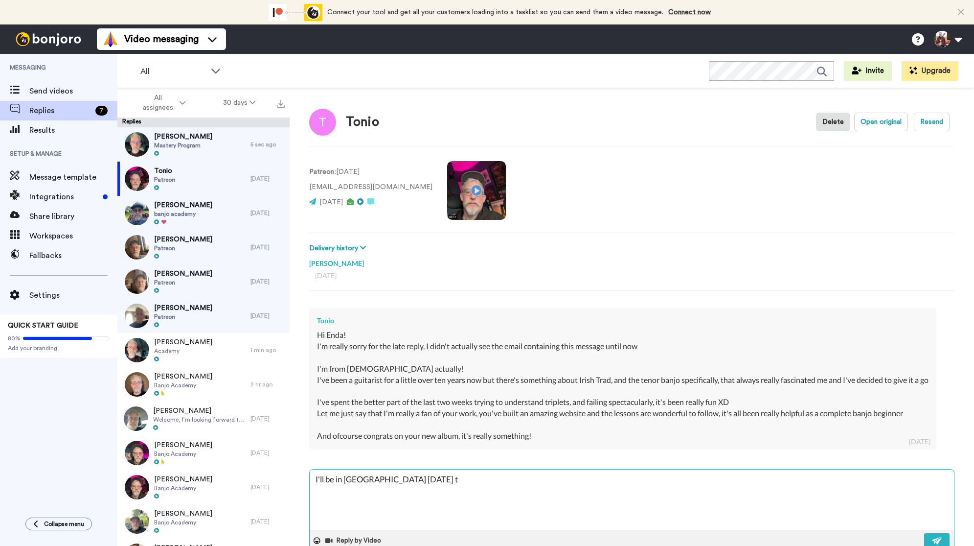
type textarea "x"
type textarea "I'll be in Italy in 2 weeks tim"
type textarea "x"
type textarea "I'll be in Italy in 2 weeks time"
type textarea "x"
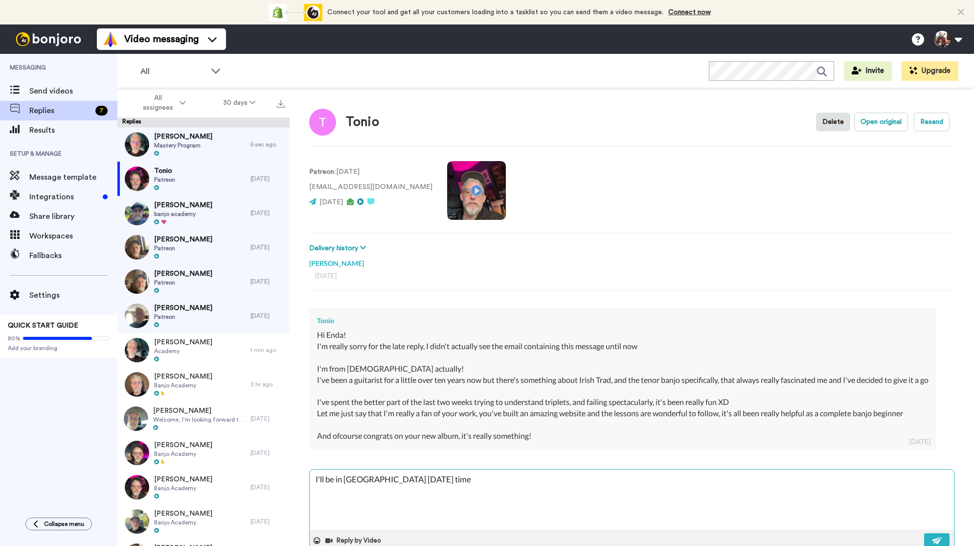
type textarea "I'll be in Italy in 2 weeks time"
type textarea "x"
type textarea "I'll be in Italy in 2 weeks time a"
type textarea "x"
type textarea "I'll be in Italy in 2 weeks time at"
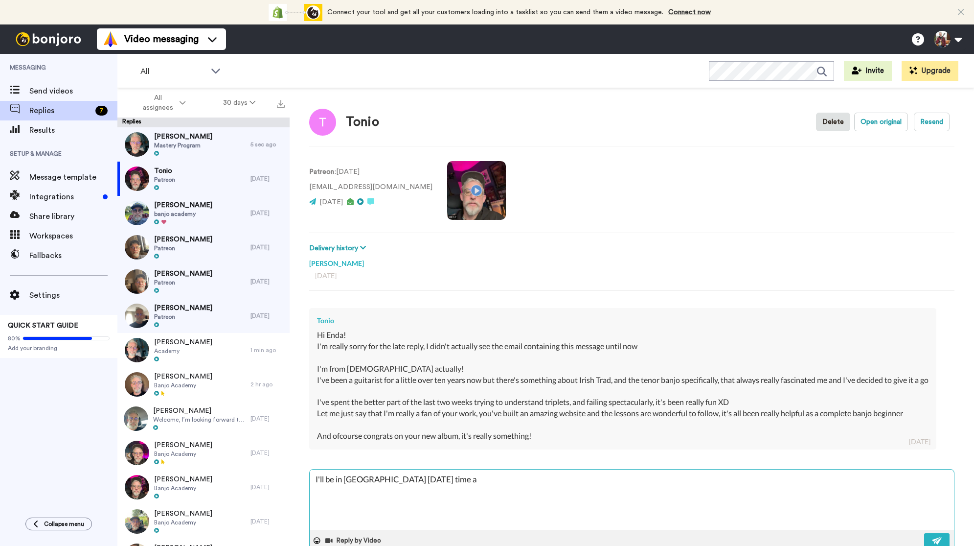
type textarea "x"
type textarea "I'll be in Italy in 2 weeks time at"
type textarea "x"
type textarea "I'll be in Italy in 2 weeks time at C"
type textarea "x"
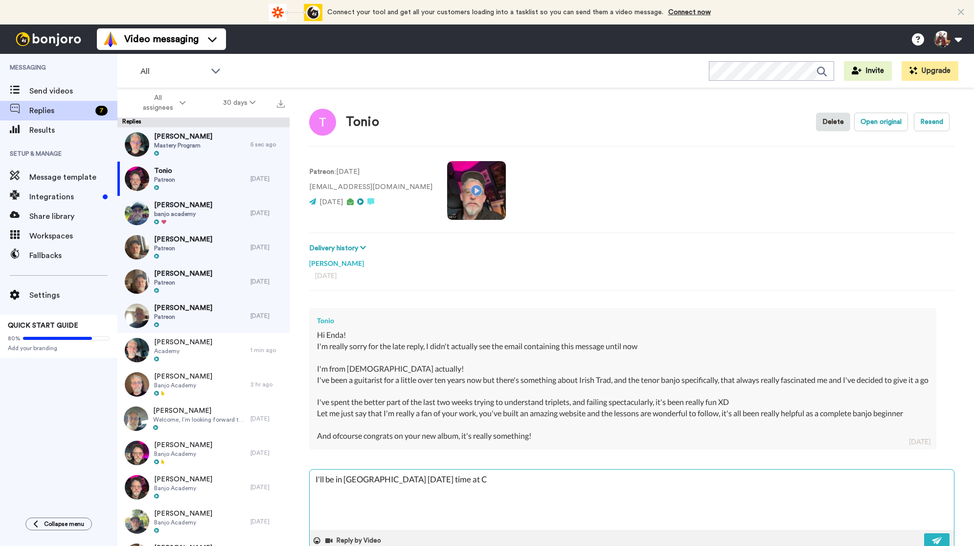
type textarea "I'll be in Italy in 2 weeks time at Cl"
type textarea "x"
type textarea "I'll be in Italy in 2 weeks time at Cla"
type textarea "x"
type textarea "I'll be in Italy in 2 weeks time at Clad"
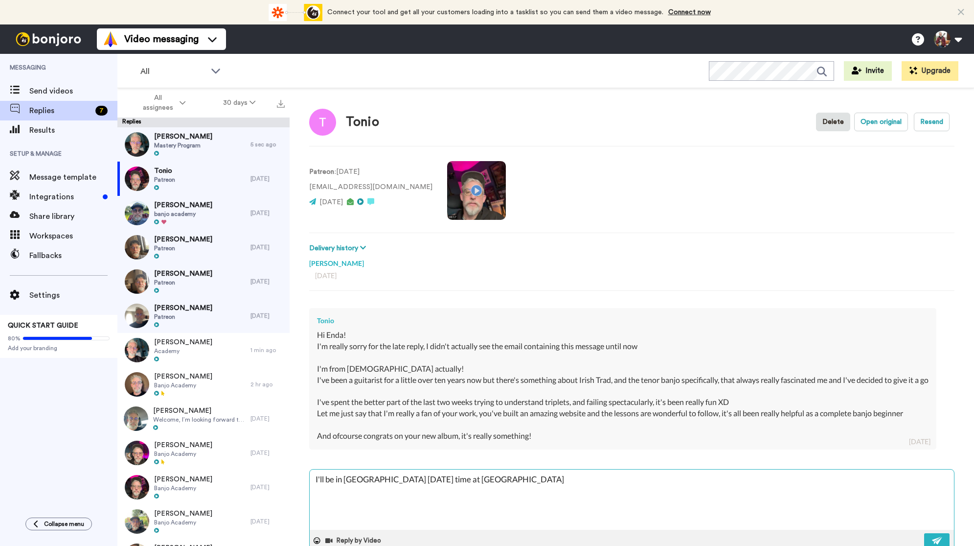
type textarea "x"
type textarea "I'll be in Italy in 2 weeks time at Cladd"
type textarea "x"
type textarea "I'll be in Italy in 2 weeks time at Cladda"
type textarea "x"
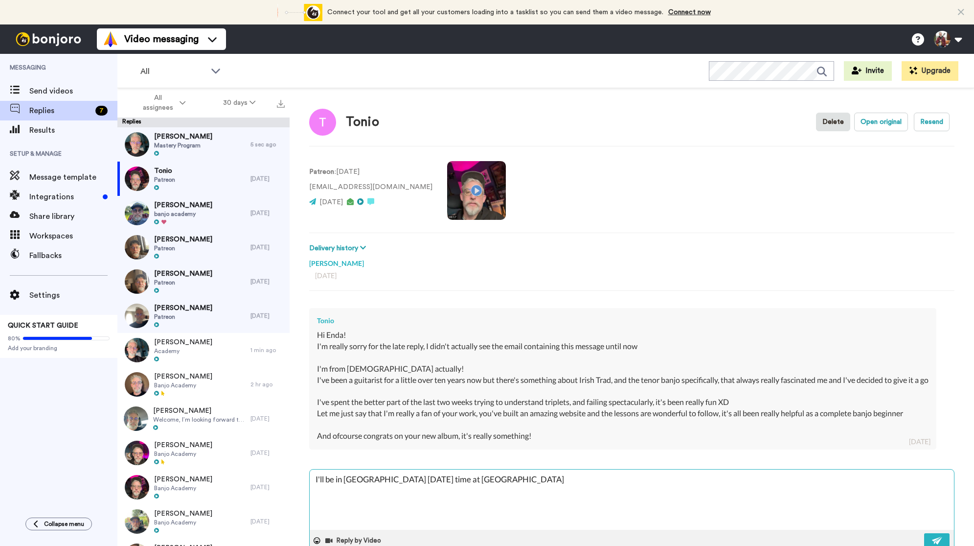
type textarea "I'll be in Italy in 2 weeks time at Claddag"
type textarea "x"
type textarea "I'll be in Italy in 2 weeks time at Claddagh"
type textarea "x"
type textarea "I'll be in Italy in 2 weeks time at Claddagh"
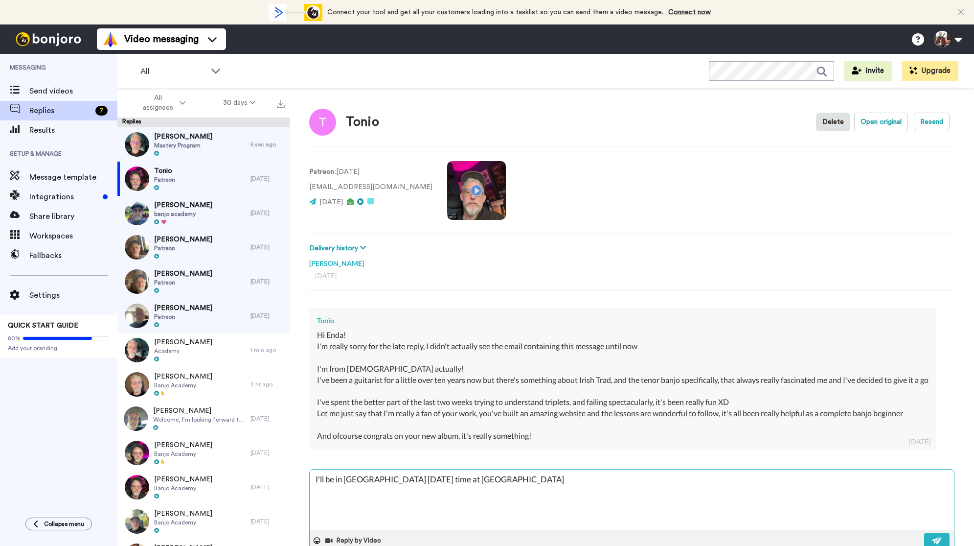
type textarea "x"
type textarea "I'll be in Italy in 2 weeks time at Claddagh F"
type textarea "x"
type textarea "I'll be in Italy in 2 weeks time at Claddagh Fe"
type textarea "x"
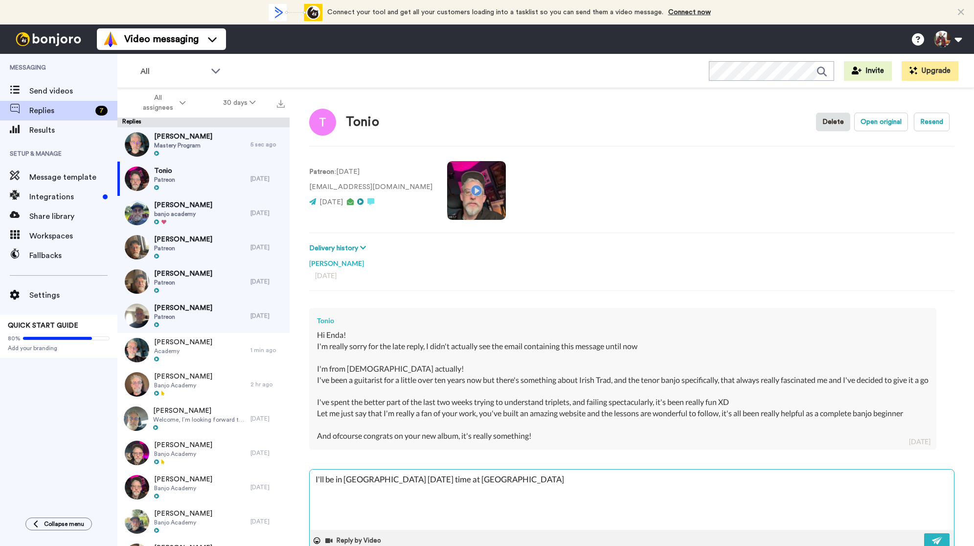
type textarea "I'll be in Italy in 2 weeks time at Claddagh Fes"
type textarea "x"
type textarea "I'll be in Italy in 2 weeks time at Claddagh Fest"
type textarea "x"
type textarea "I'll be in Italy in 2 weeks time at Claddagh Fest"
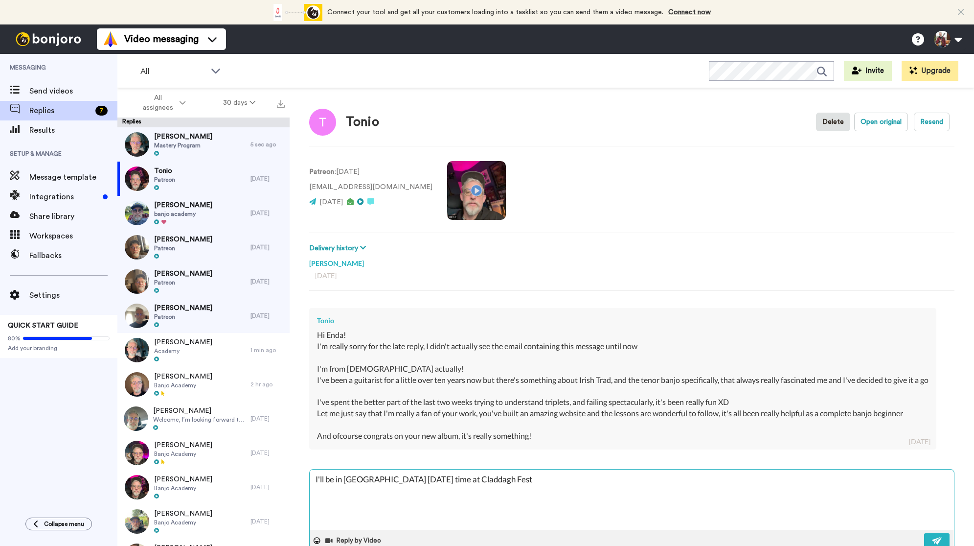
type textarea "x"
type textarea "I'll be in Italy in 2 weeks time at Claddagh Fest n"
type textarea "x"
type textarea "I'll be in Italy in 2 weeks time at Claddagh Fest ne"
type textarea "x"
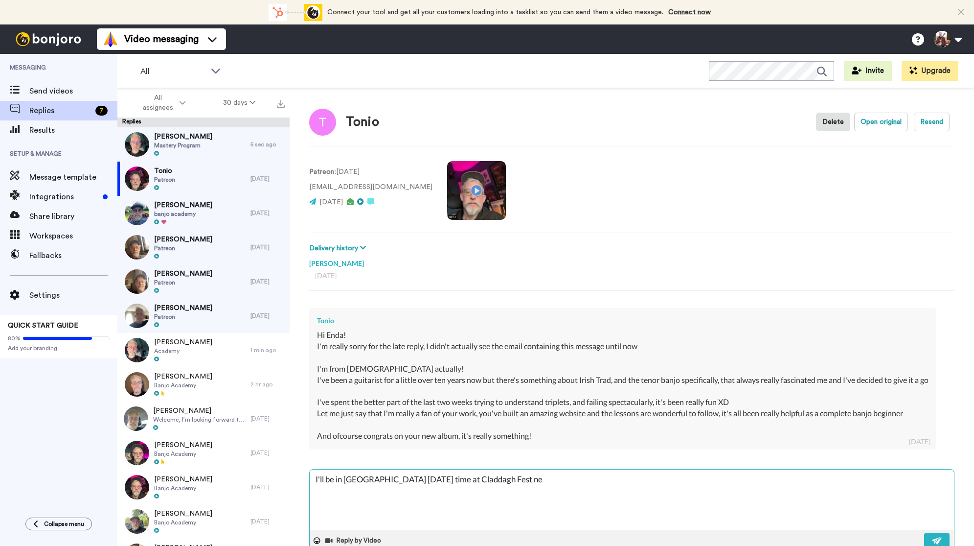
type textarea "I'll be in Italy in 2 weeks time at Claddagh Fest new"
type textarea "x"
type textarea "I'll be in Italy in 2 weeks time at Claddagh Fest newa"
type textarea "x"
type textarea "I'll be in Italy in 2 weeks time at Claddagh Fest new"
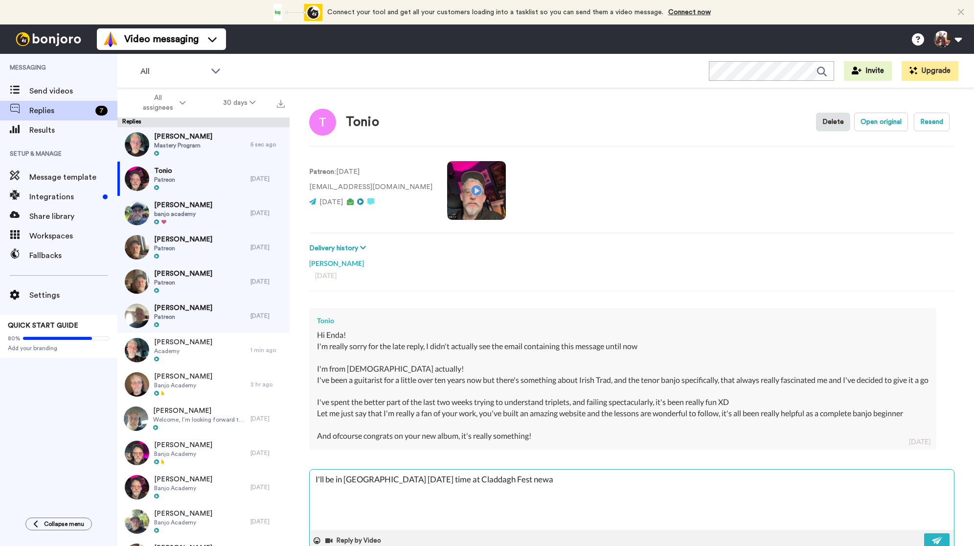
type textarea "x"
type textarea "I'll be in Italy in 2 weeks time at Claddagh Fest ne"
type textarea "x"
type textarea "I'll be in Italy in 2 weeks time at Claddagh Fest nea"
type textarea "x"
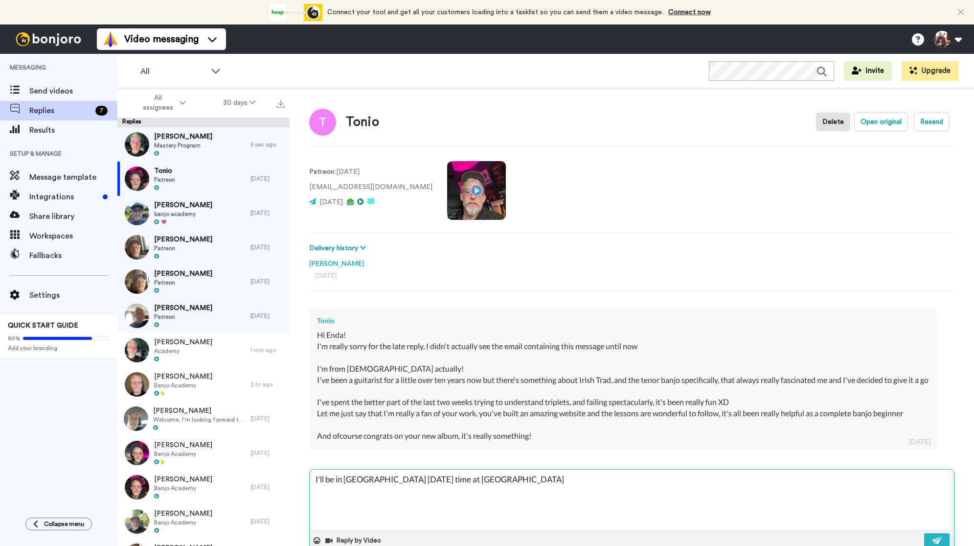
type textarea "I'll be in Italy in 2 weeks time at Claddagh Fest near"
type textarea "x"
type textarea "I'll be in Italy in 2 weeks time at Claddagh Fest near"
type textarea "x"
type textarea "I'll be in Italy in 2 weeks time at Claddagh Fest near A"
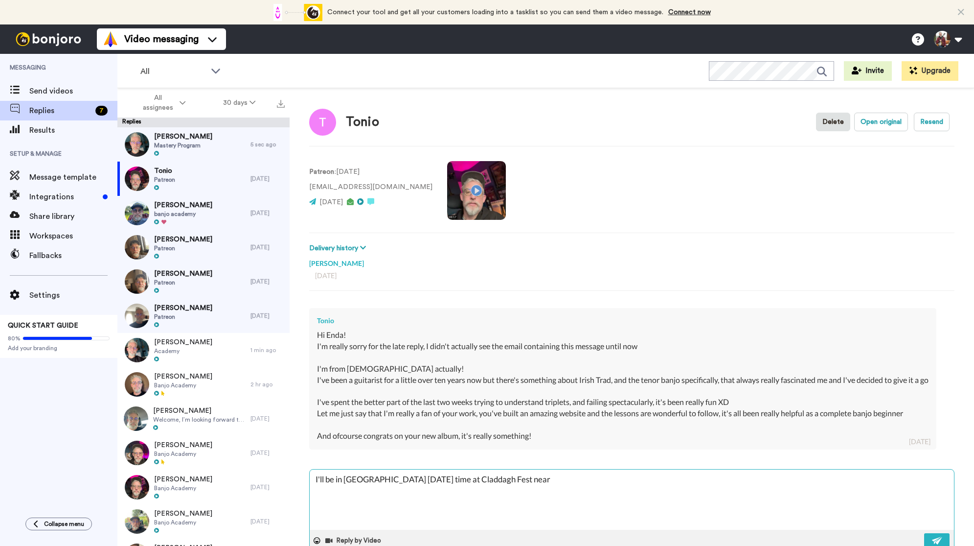
type textarea "x"
type textarea "I'll be in Italy in 2 weeks time at Claddagh Fest near Ar"
type textarea "x"
type textarea "I'll be in Italy in 2 weeks time at Claddagh Fest near Aro"
type textarea "x"
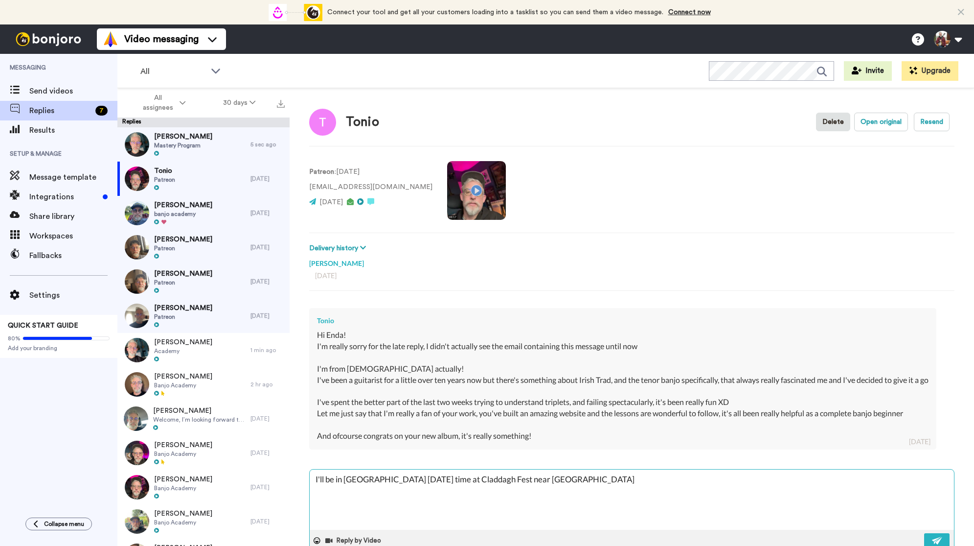
type textarea "I'll be in Italy in 2 weeks time at Claddagh Fest near Aron"
type textarea "x"
type textarea "I'll be in Italy in 2 weeks time at Claddagh Fest near Arona"
type textarea "x"
type textarea "I'll be in Italy in 2 weeks time at Claddagh Fest near Arona!"
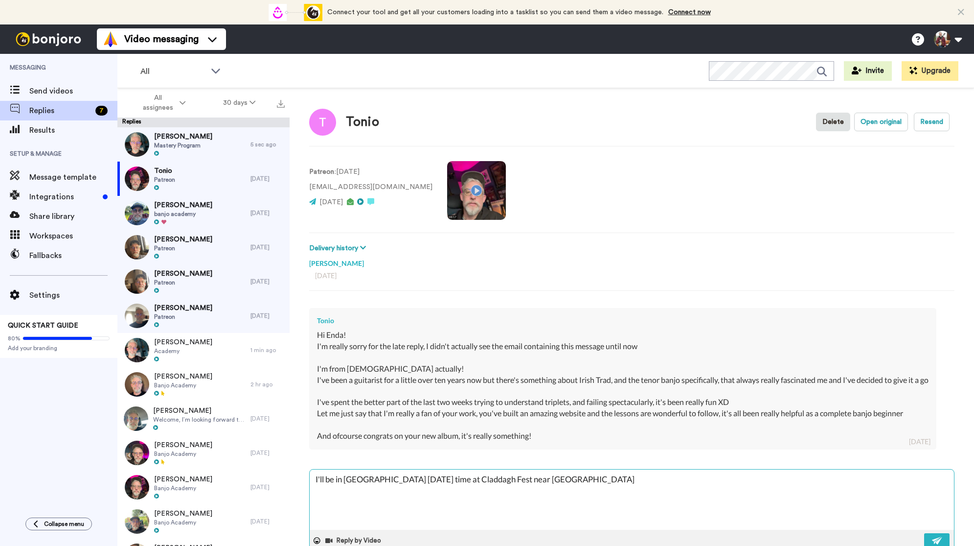
type textarea "x"
type textarea "I'll be in Italy in 2 weeks time at Claddagh Fest near Arona!"
type textarea "x"
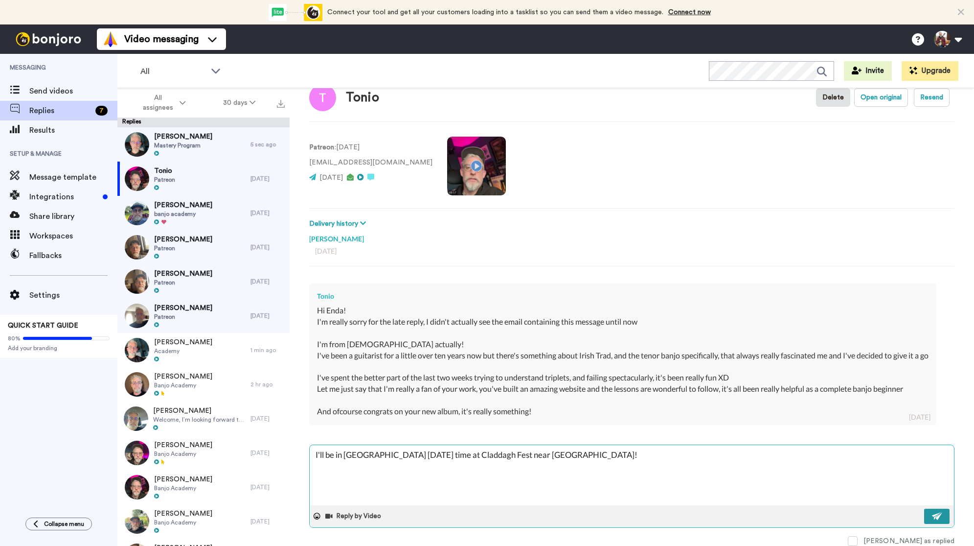
scroll to position [33, 0]
type textarea "I'll be in Italy in 2 weeks time at Claddagh Fest near Arona!"
click at [939, 515] on img at bounding box center [937, 516] width 11 height 8
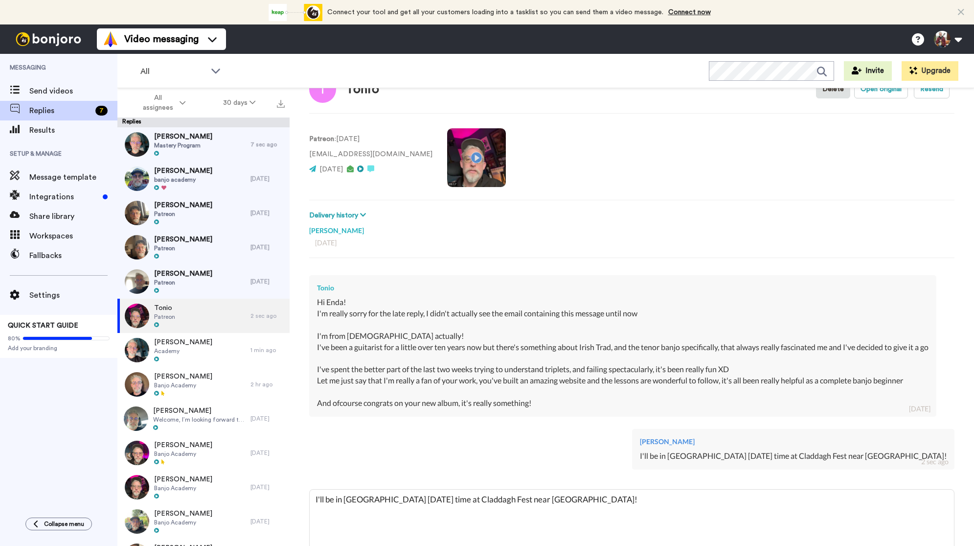
type textarea "x"
